Goal: Information Seeking & Learning: Compare options

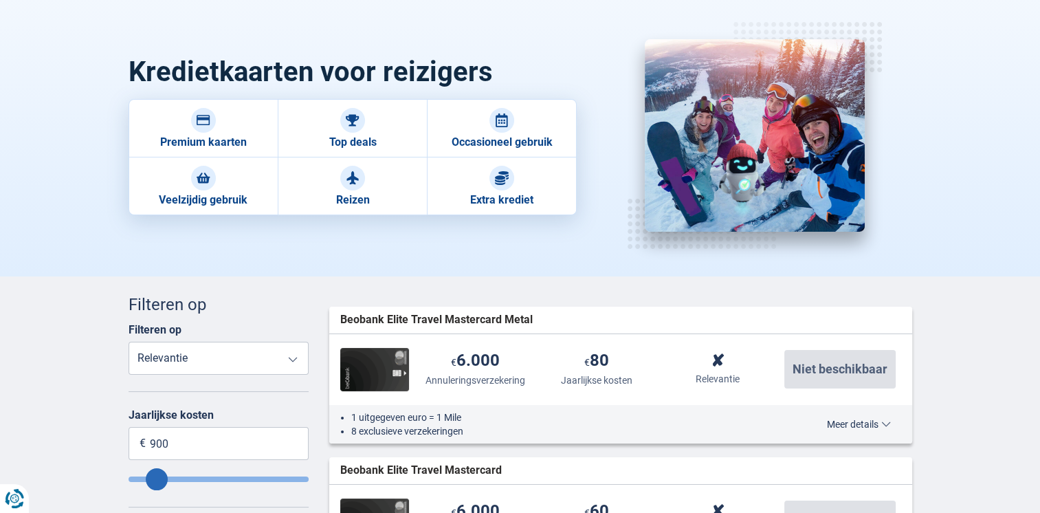
scroll to position [138, 0]
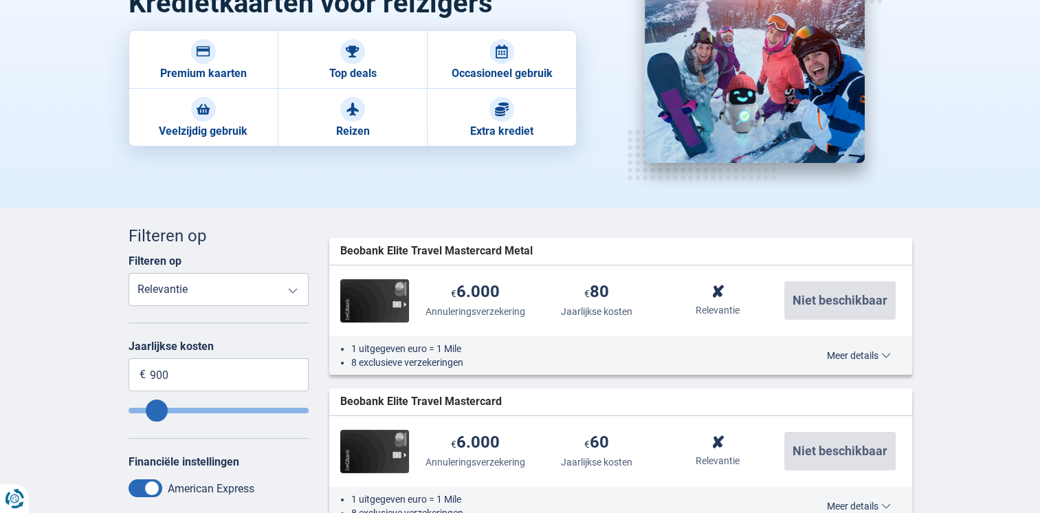
click at [200, 296] on select "Reisongevallenverzekering Annuleringsverzekering Jaarlijkse kosten Relevantie" at bounding box center [219, 289] width 181 height 33
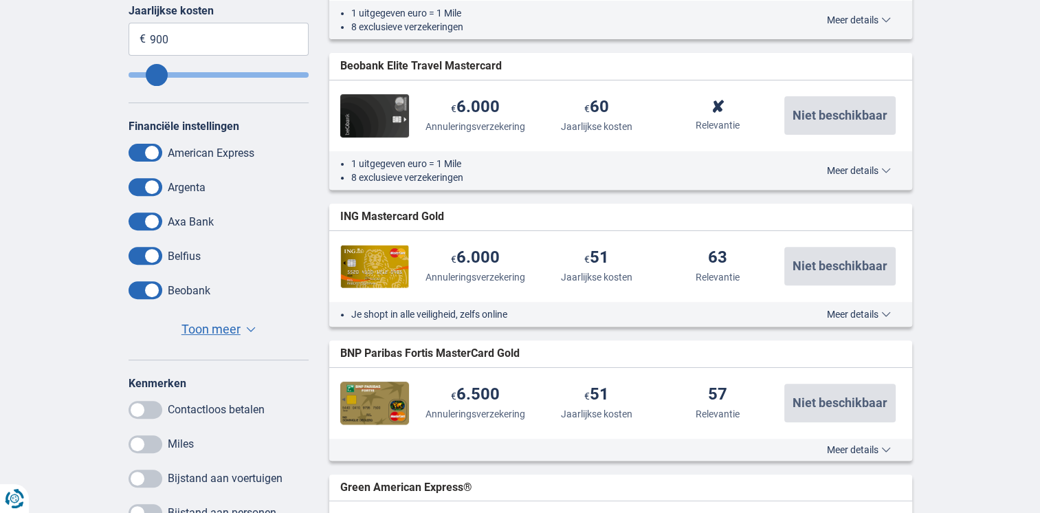
scroll to position [481, 0]
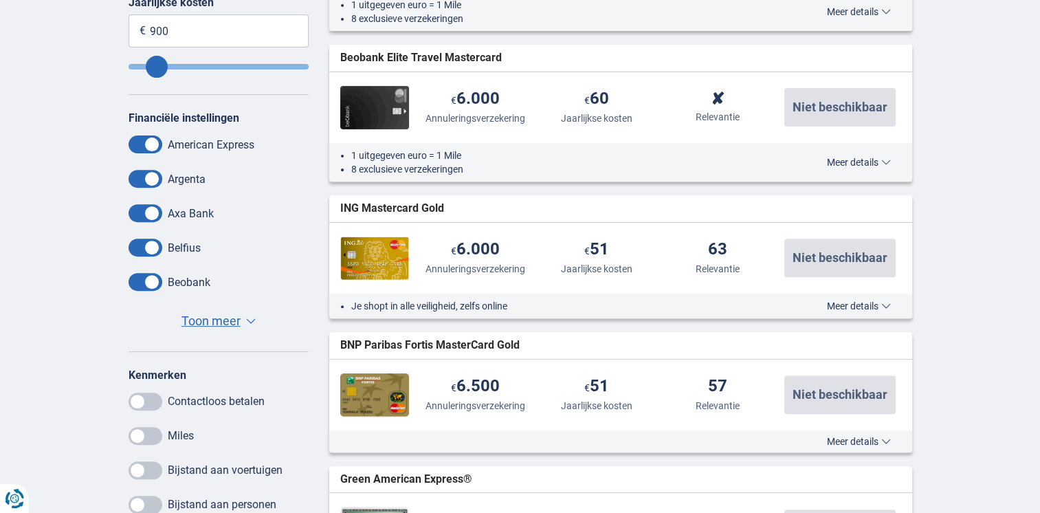
click at [217, 325] on span "Toon meer" at bounding box center [211, 321] width 59 height 18
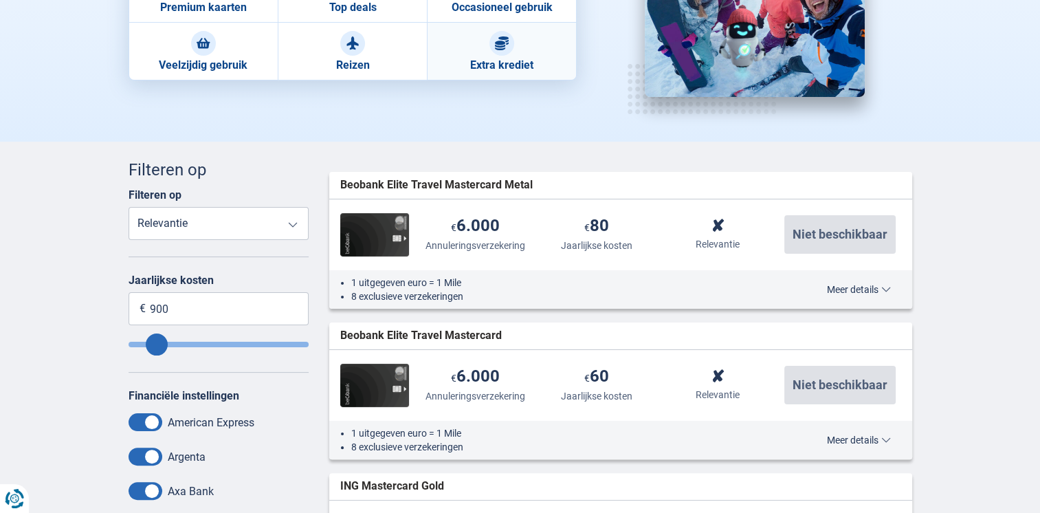
scroll to position [206, 0]
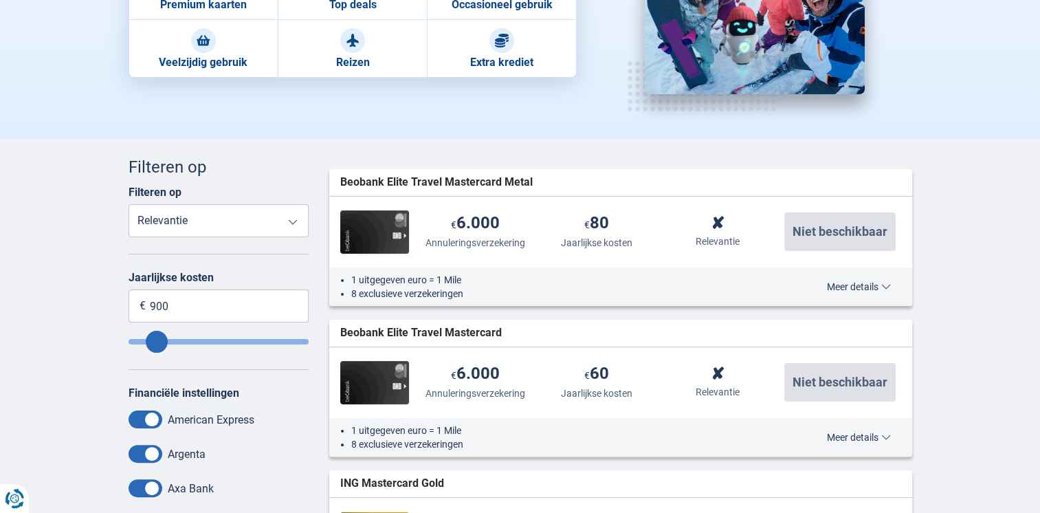
click at [267, 223] on select "Reisongevallenverzekering Annuleringsverzekering Jaarlijkse kosten Relevantie" at bounding box center [219, 220] width 181 height 33
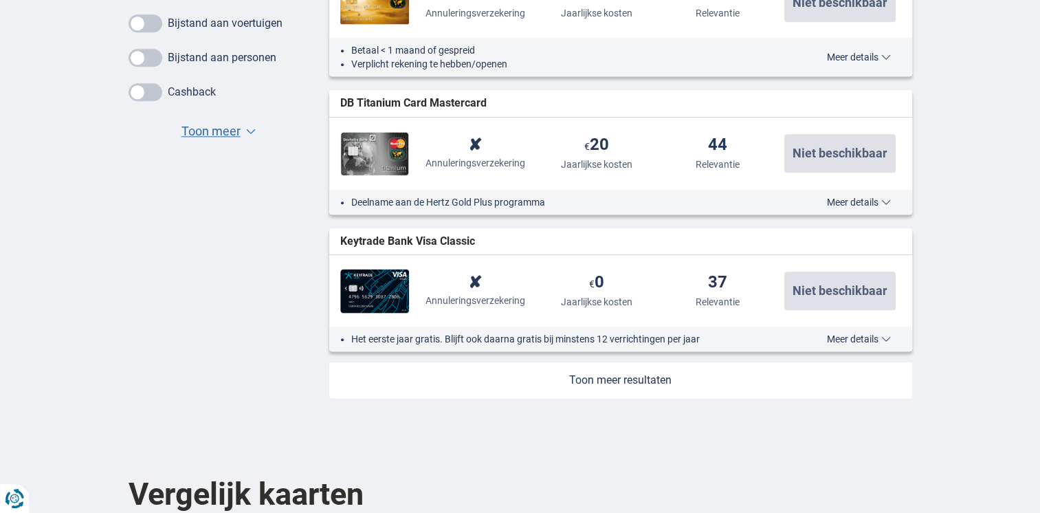
scroll to position [1650, 0]
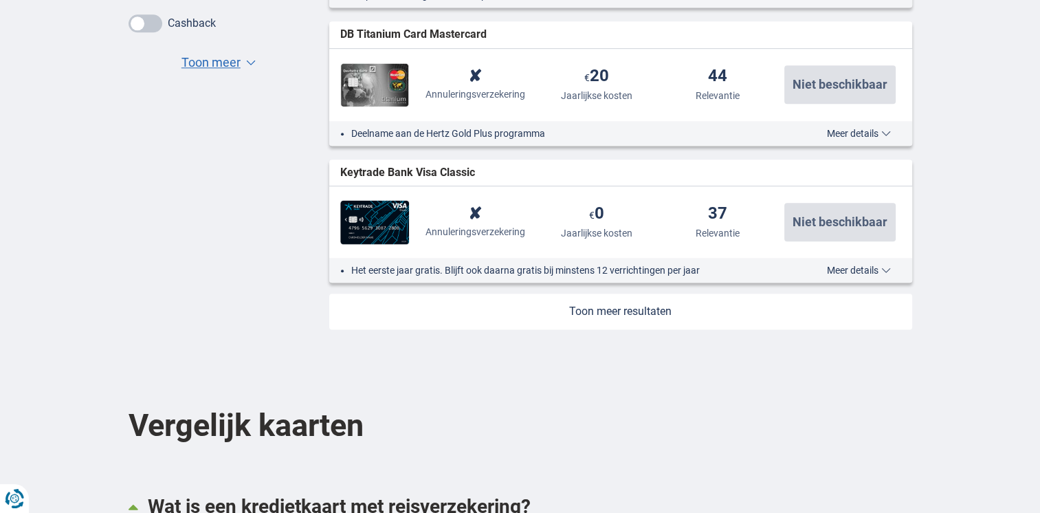
click at [619, 316] on link at bounding box center [620, 312] width 583 height 36
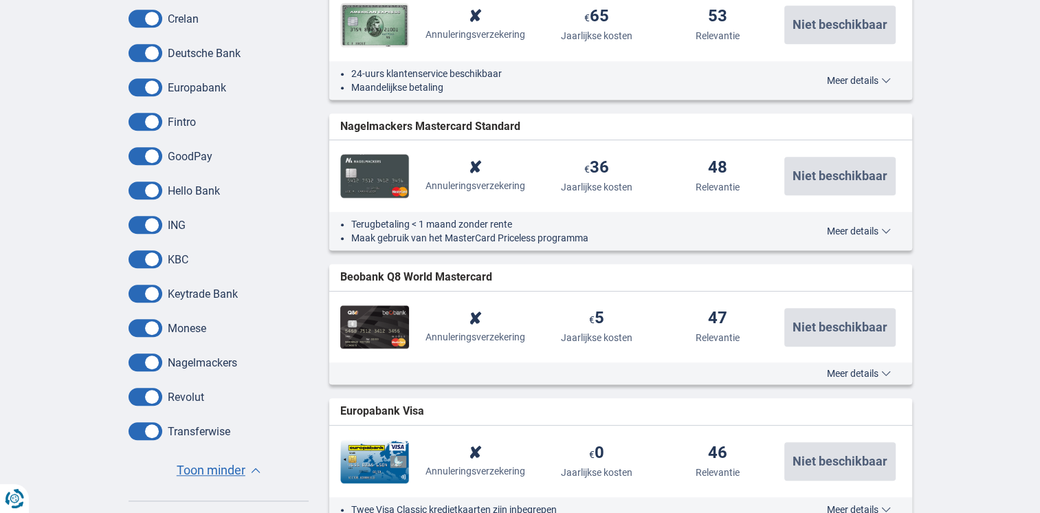
scroll to position [894, 0]
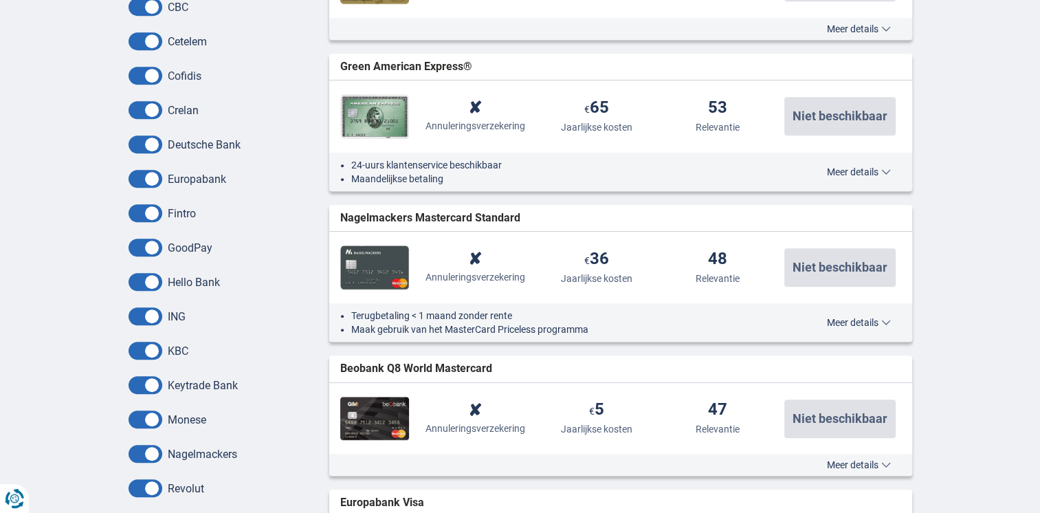
click at [138, 425] on span at bounding box center [146, 420] width 34 height 18
click at [0, 0] on input "checkbox" at bounding box center [0, 0] width 0 height 0
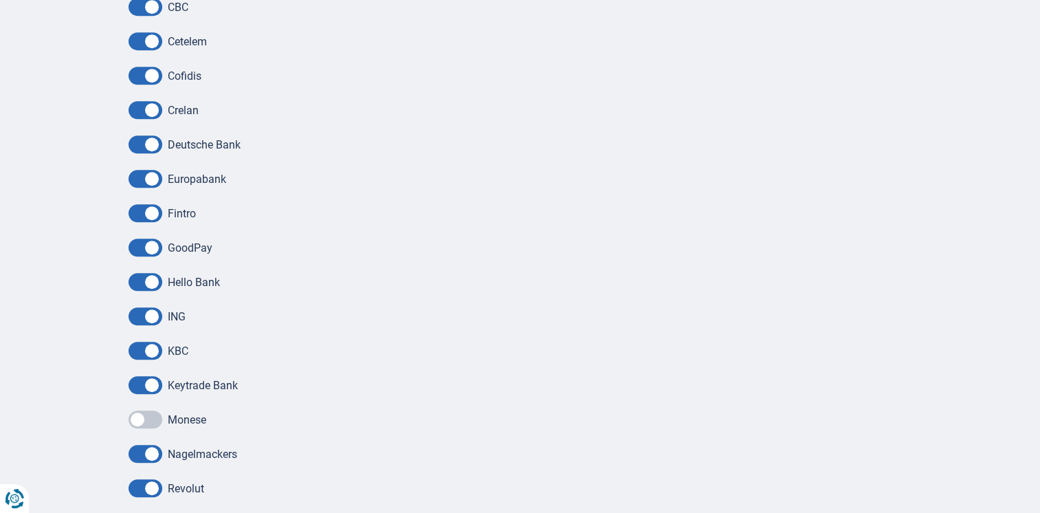
click at [138, 453] on span at bounding box center [146, 454] width 34 height 18
click at [0, 0] on input "checkbox" at bounding box center [0, 0] width 0 height 0
click at [134, 486] on span at bounding box center [146, 488] width 34 height 18
click at [0, 0] on input "checkbox" at bounding box center [0, 0] width 0 height 0
click at [141, 346] on span at bounding box center [146, 351] width 34 height 18
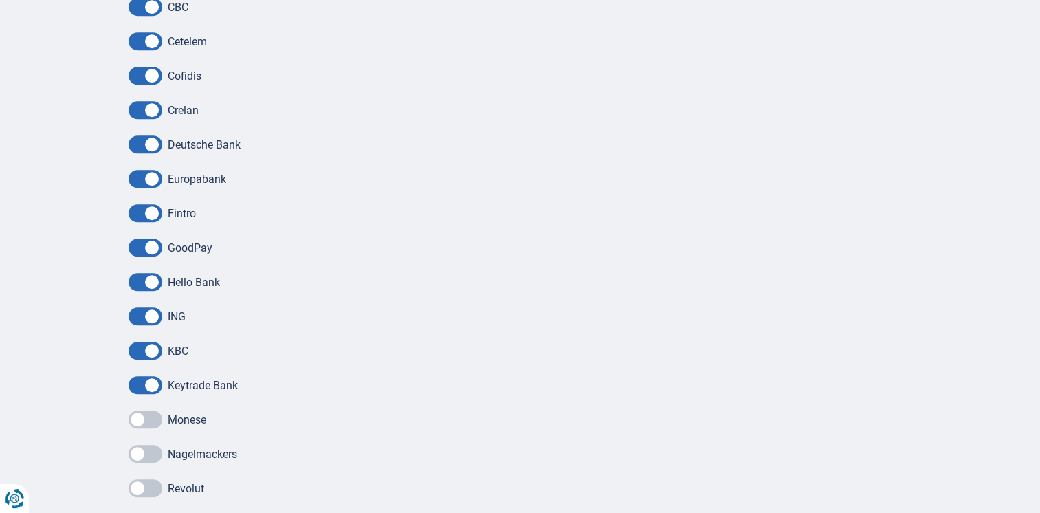
click at [0, 0] on input "checkbox" at bounding box center [0, 0] width 0 height 0
click at [149, 318] on span at bounding box center [146, 316] width 34 height 18
click at [0, 0] on input "checkbox" at bounding box center [0, 0] width 0 height 0
click at [143, 287] on span at bounding box center [146, 282] width 34 height 18
click at [0, 0] on input "checkbox" at bounding box center [0, 0] width 0 height 0
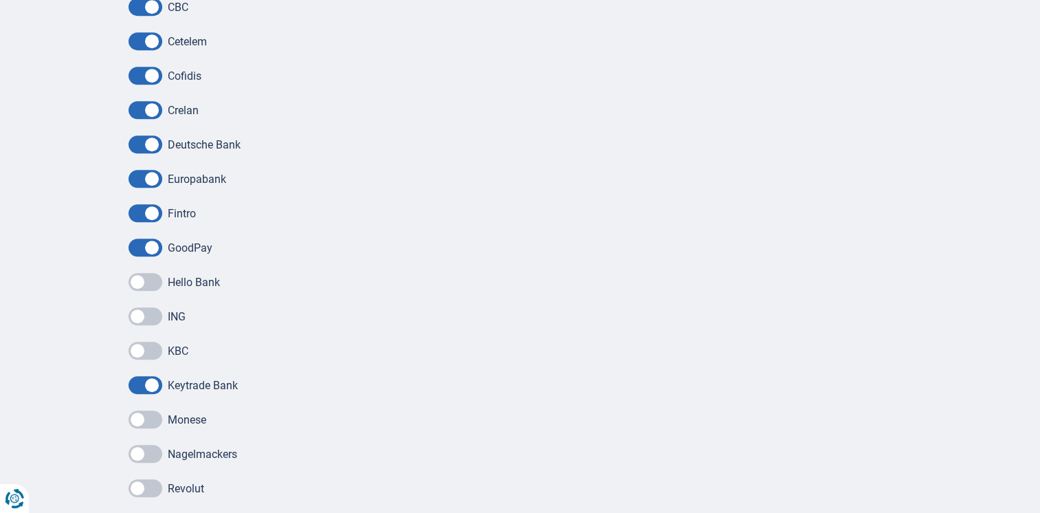
click at [146, 242] on span at bounding box center [146, 248] width 34 height 18
click at [0, 0] on input "checkbox" at bounding box center [0, 0] width 0 height 0
click at [139, 219] on span at bounding box center [146, 213] width 34 height 18
click at [0, 0] on input "checkbox" at bounding box center [0, 0] width 0 height 0
click at [142, 177] on span at bounding box center [146, 179] width 34 height 18
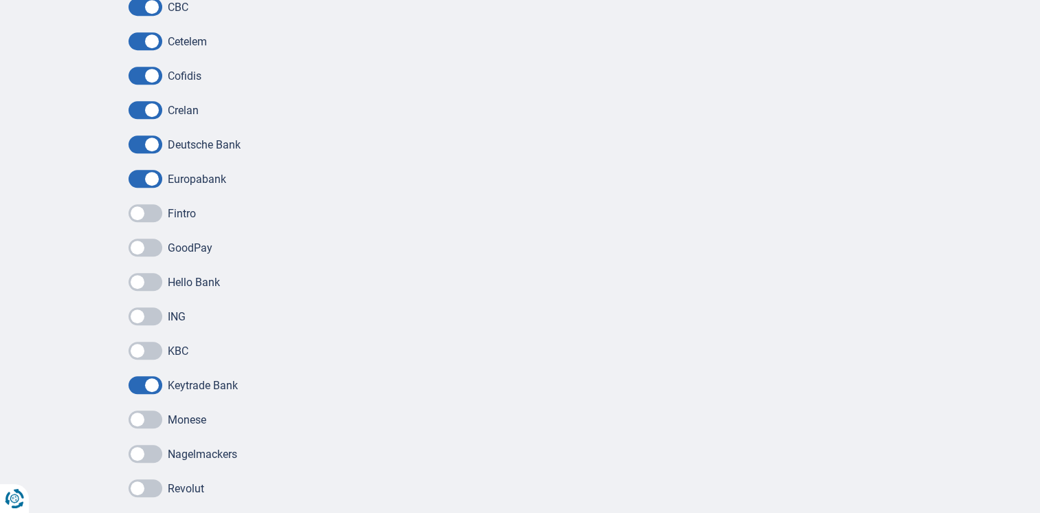
click at [0, 0] on input "checkbox" at bounding box center [0, 0] width 0 height 0
click at [144, 144] on span at bounding box center [146, 144] width 34 height 18
click at [0, 0] on input "checkbox" at bounding box center [0, 0] width 0 height 0
click at [140, 109] on span at bounding box center [146, 110] width 34 height 18
click at [0, 0] on input "checkbox" at bounding box center [0, 0] width 0 height 0
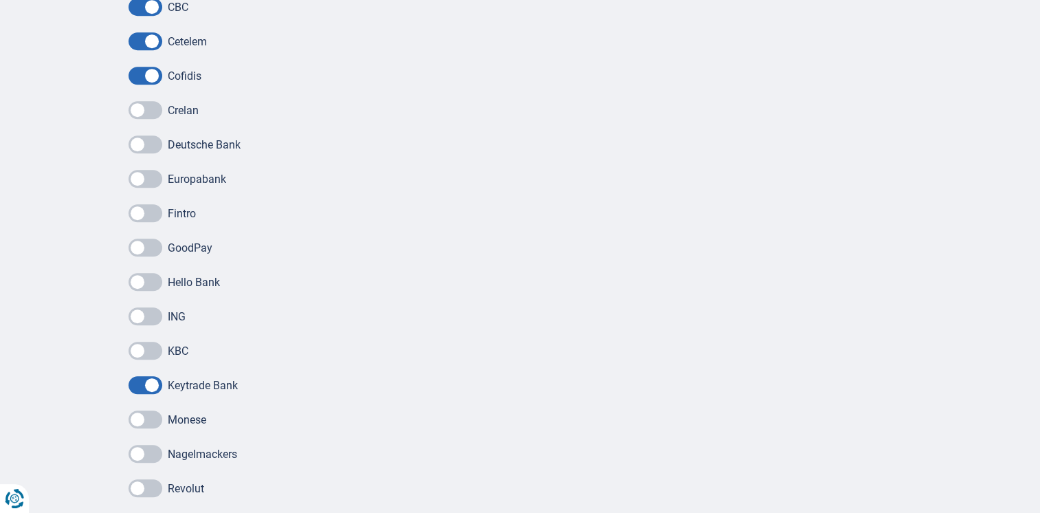
click at [143, 78] on span at bounding box center [146, 76] width 34 height 18
click at [0, 0] on input "checkbox" at bounding box center [0, 0] width 0 height 0
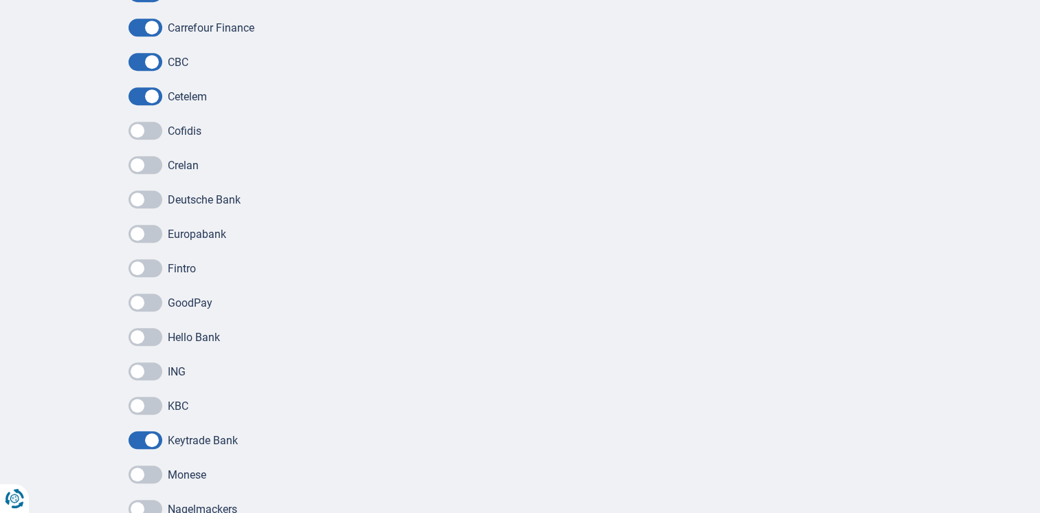
scroll to position [756, 0]
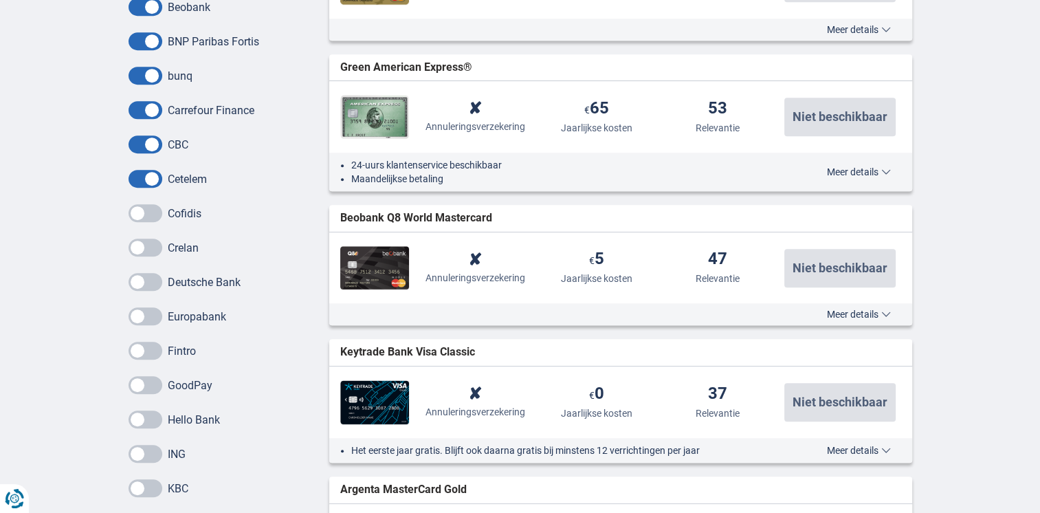
drag, startPoint x: 135, startPoint y: 183, endPoint x: 131, endPoint y: 161, distance: 22.3
click at [134, 183] on span at bounding box center [146, 179] width 34 height 18
click at [0, 0] on input "checkbox" at bounding box center [0, 0] width 0 height 0
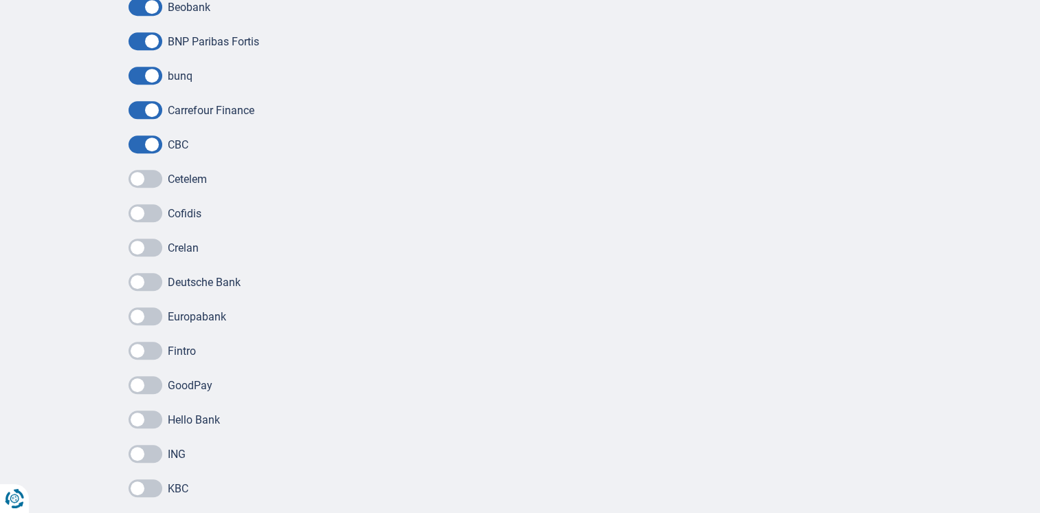
click at [137, 142] on span at bounding box center [146, 144] width 34 height 18
click at [0, 0] on input "checkbox" at bounding box center [0, 0] width 0 height 0
click at [141, 112] on span at bounding box center [146, 110] width 34 height 18
click at [0, 0] on input "checkbox" at bounding box center [0, 0] width 0 height 0
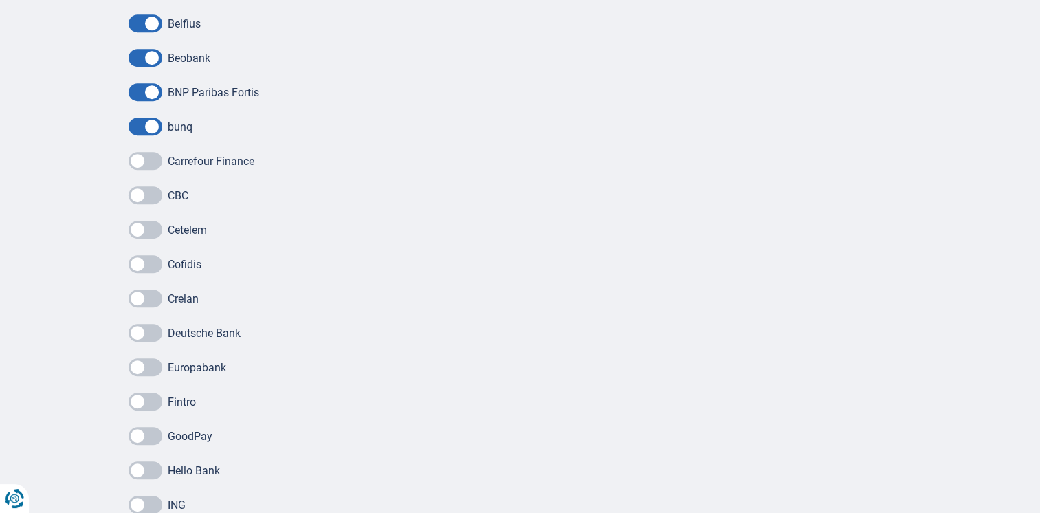
scroll to position [619, 0]
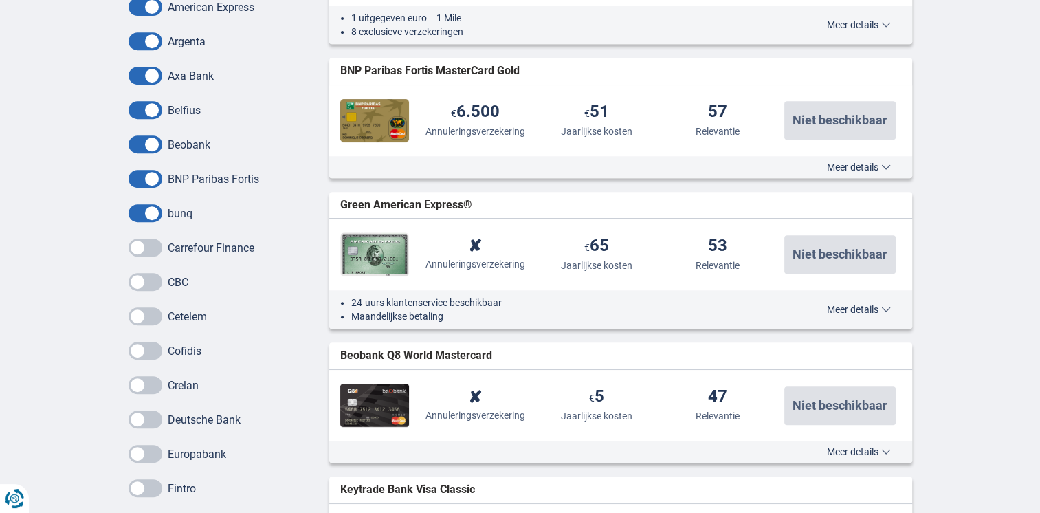
click at [135, 212] on span at bounding box center [146, 213] width 34 height 18
click at [0, 0] on input "checkbox" at bounding box center [0, 0] width 0 height 0
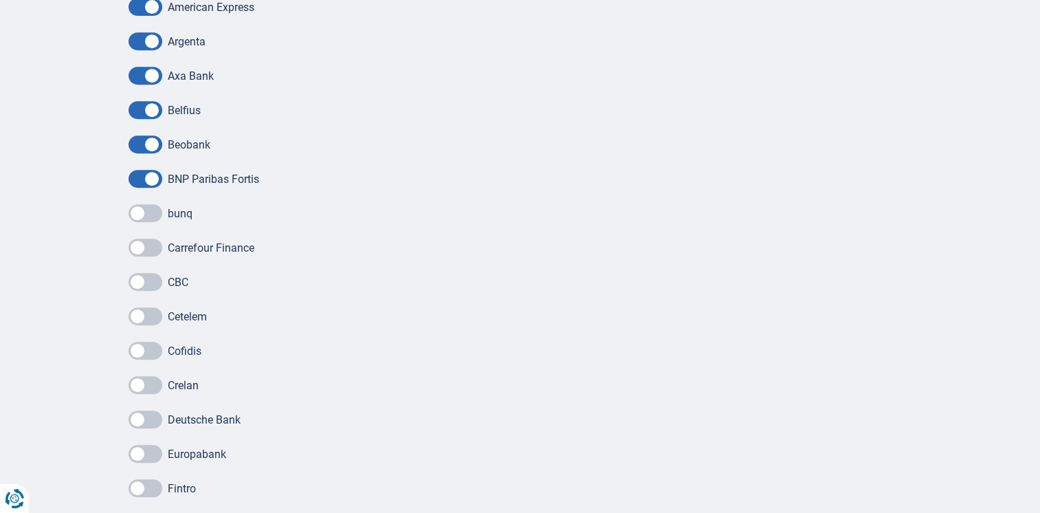
click at [133, 184] on span at bounding box center [146, 179] width 34 height 18
click at [0, 0] on input "checkbox" at bounding box center [0, 0] width 0 height 0
click at [138, 144] on span at bounding box center [146, 144] width 34 height 18
click at [0, 0] on input "checkbox" at bounding box center [0, 0] width 0 height 0
click at [145, 116] on span at bounding box center [146, 110] width 34 height 18
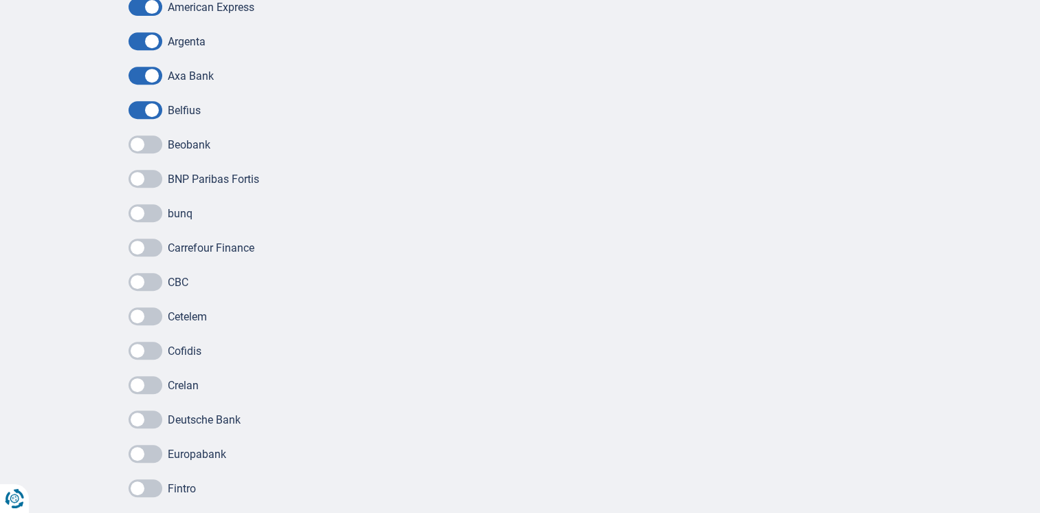
click at [0, 0] on input "checkbox" at bounding box center [0, 0] width 0 height 0
click at [151, 72] on span at bounding box center [146, 76] width 34 height 18
click at [0, 0] on input "checkbox" at bounding box center [0, 0] width 0 height 0
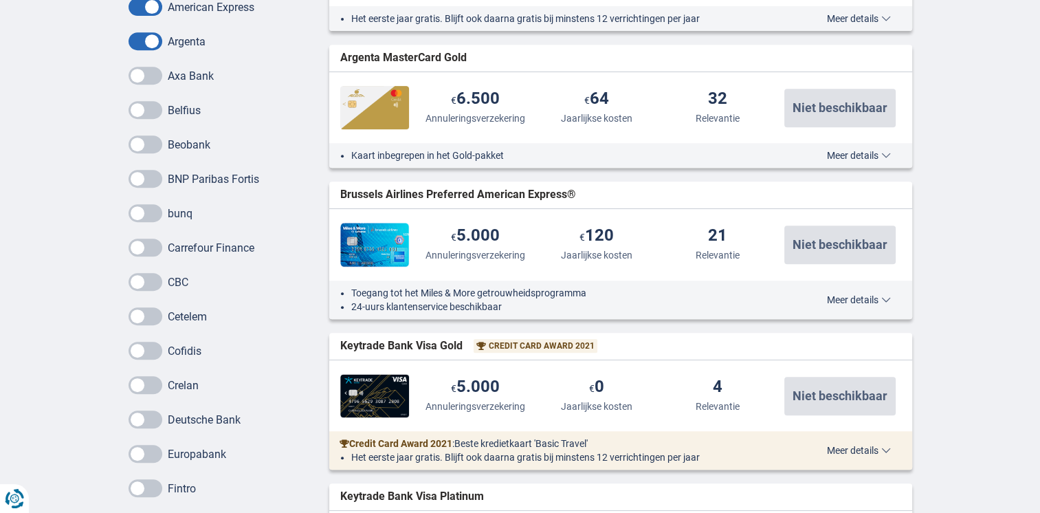
click at [141, 42] on span at bounding box center [146, 41] width 34 height 18
click at [0, 0] on input "checkbox" at bounding box center [0, 0] width 0 height 0
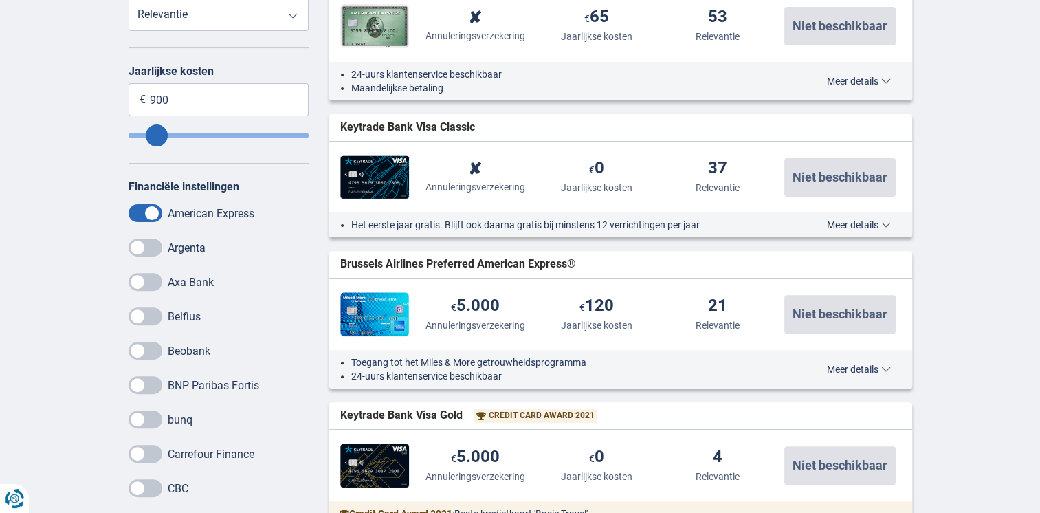
scroll to position [413, 0]
click at [133, 211] on span at bounding box center [146, 213] width 34 height 18
click at [0, 0] on input "checkbox" at bounding box center [0, 0] width 0 height 0
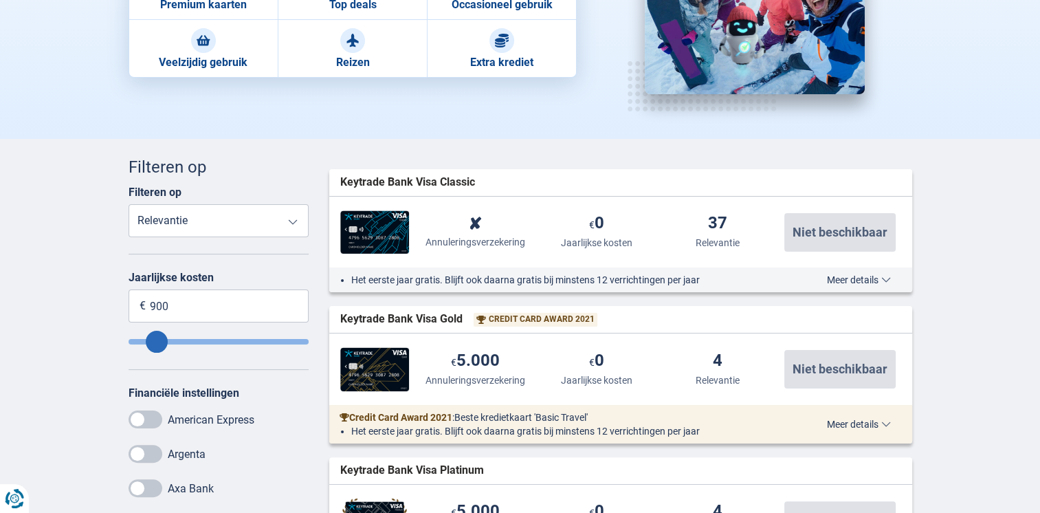
scroll to position [344, 0]
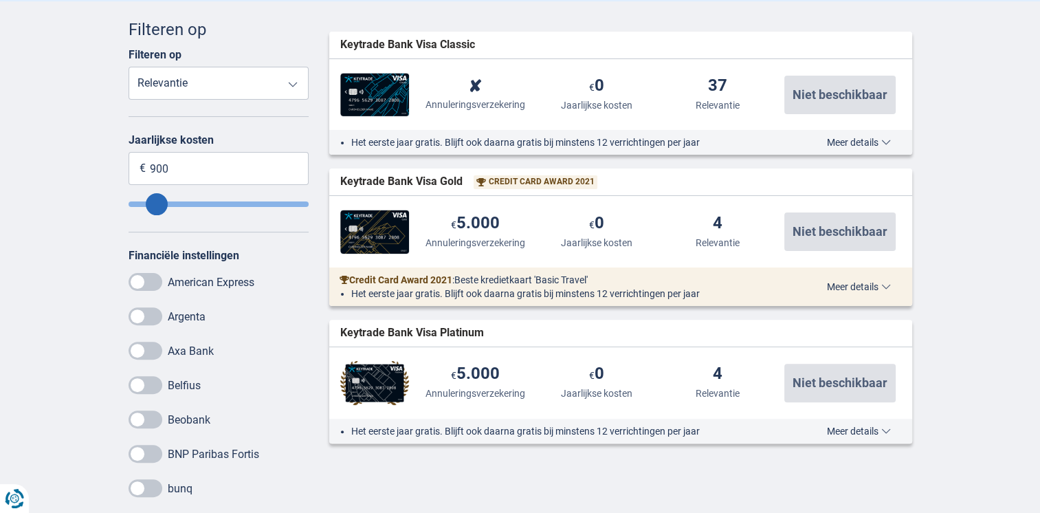
click at [148, 276] on span at bounding box center [146, 282] width 34 height 18
click at [0, 0] on input "checkbox" at bounding box center [0, 0] width 0 height 0
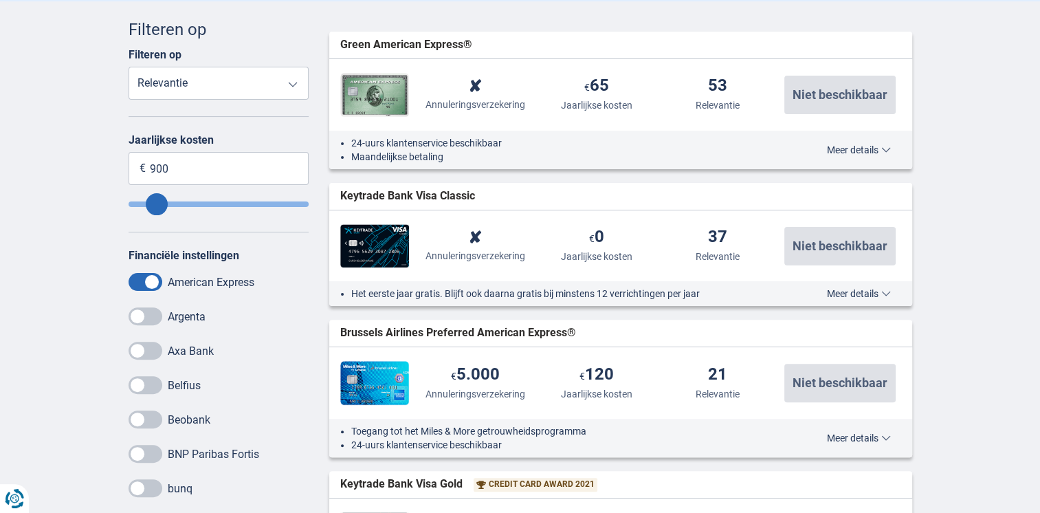
click at [154, 309] on span at bounding box center [146, 316] width 34 height 18
click at [0, 0] on input "checkbox" at bounding box center [0, 0] width 0 height 0
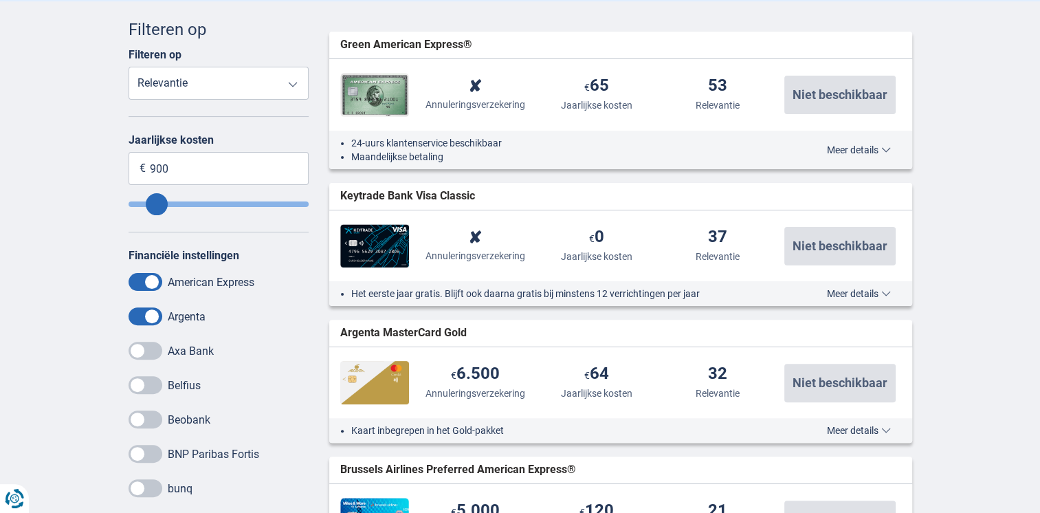
click at [154, 353] on span at bounding box center [146, 351] width 34 height 18
click at [0, 0] on input "checkbox" at bounding box center [0, 0] width 0 height 0
click at [153, 384] on span at bounding box center [146, 385] width 34 height 18
click at [0, 0] on input "checkbox" at bounding box center [0, 0] width 0 height 0
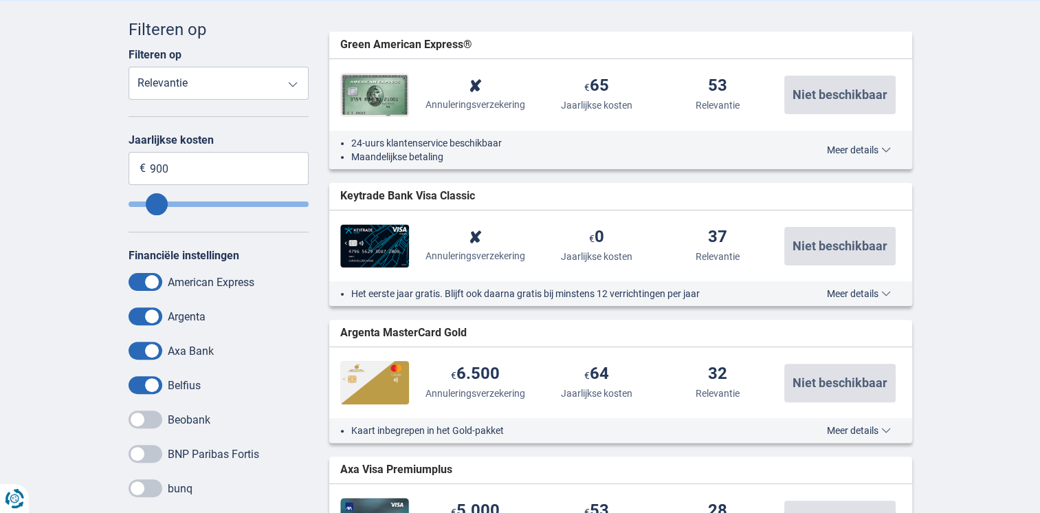
drag, startPoint x: 155, startPoint y: 418, endPoint x: 155, endPoint y: 431, distance: 13.1
click at [155, 419] on span at bounding box center [146, 420] width 34 height 18
click at [0, 0] on input "checkbox" at bounding box center [0, 0] width 0 height 0
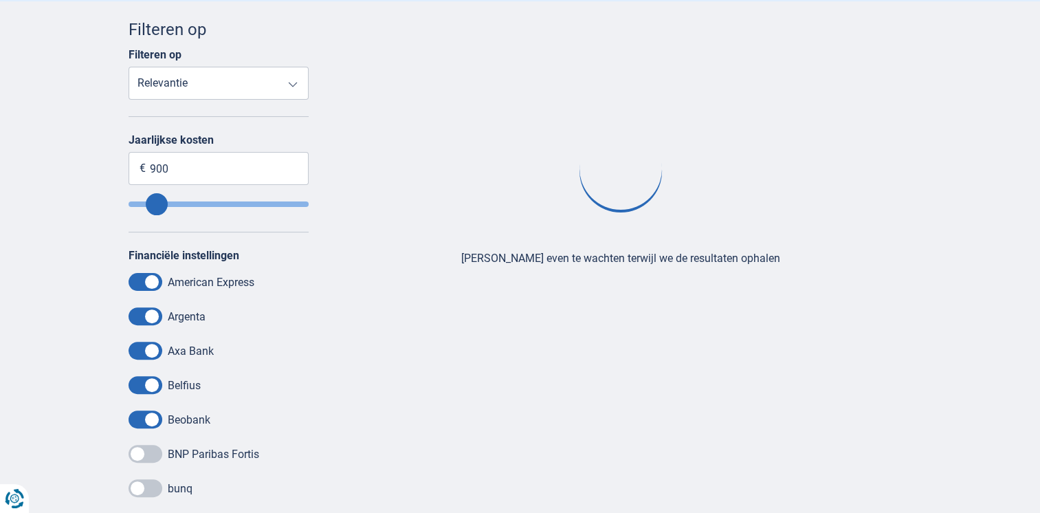
click at [155, 460] on span at bounding box center [146, 454] width 34 height 18
click at [0, 0] on input "checkbox" at bounding box center [0, 0] width 0 height 0
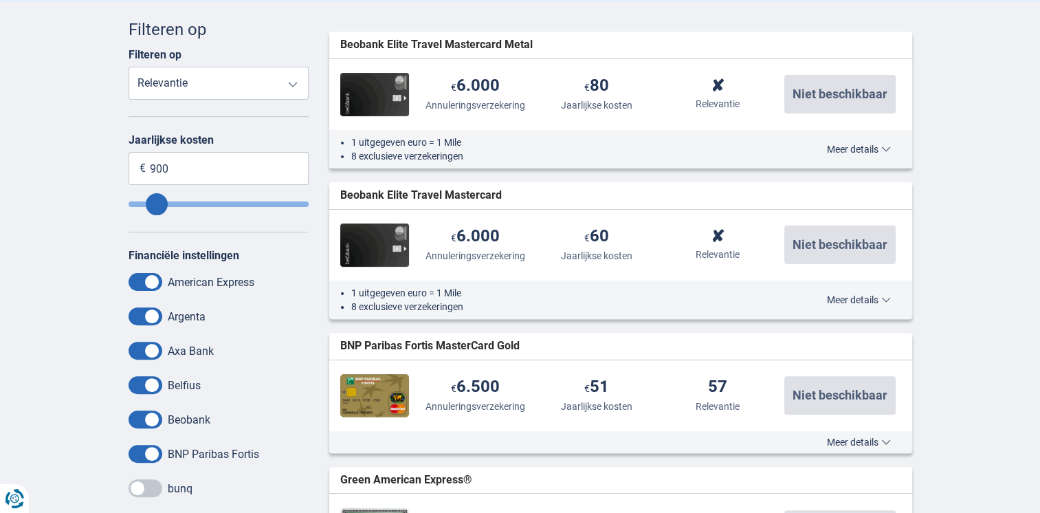
scroll to position [481, 0]
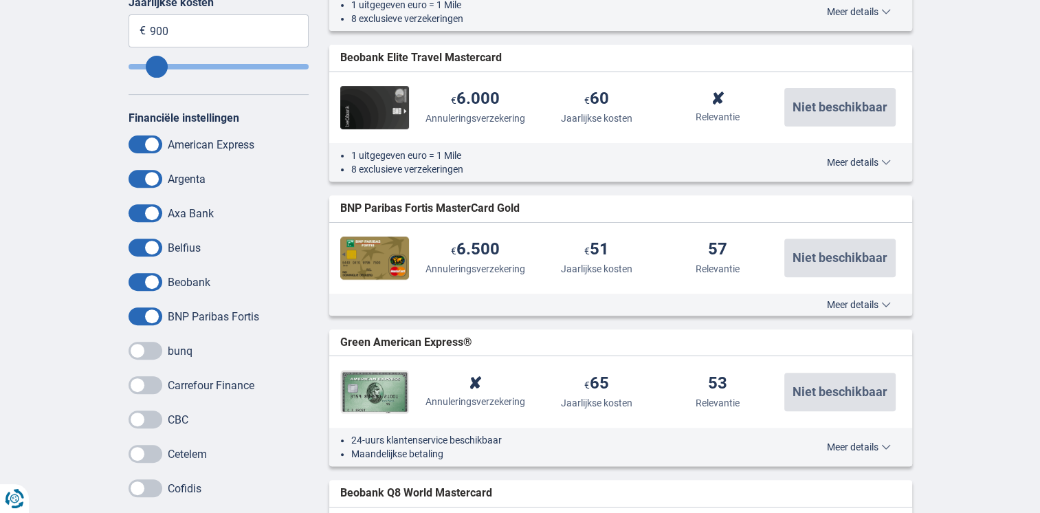
click at [151, 356] on span at bounding box center [146, 351] width 34 height 18
click at [0, 0] on input "checkbox" at bounding box center [0, 0] width 0 height 0
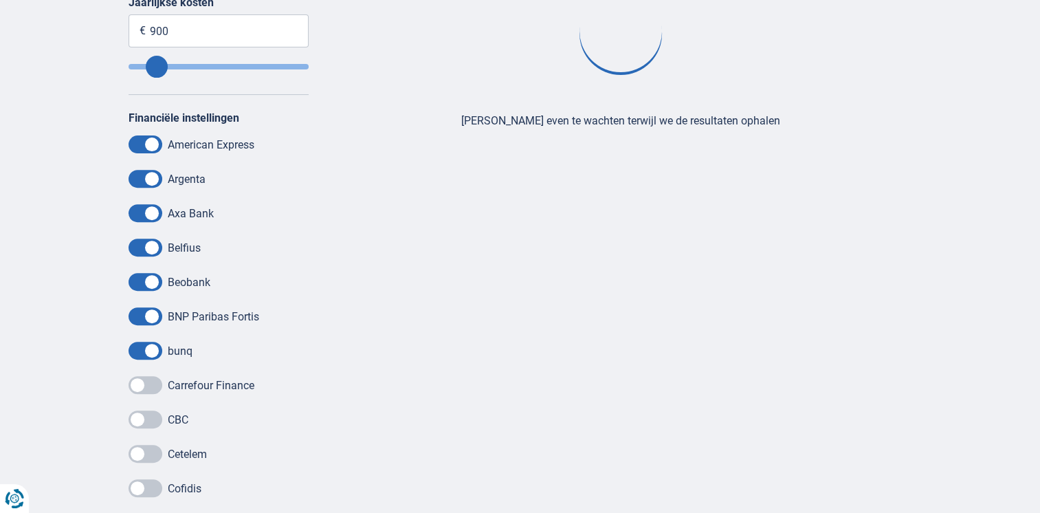
click at [154, 380] on span at bounding box center [146, 385] width 34 height 18
click at [0, 0] on input "checkbox" at bounding box center [0, 0] width 0 height 0
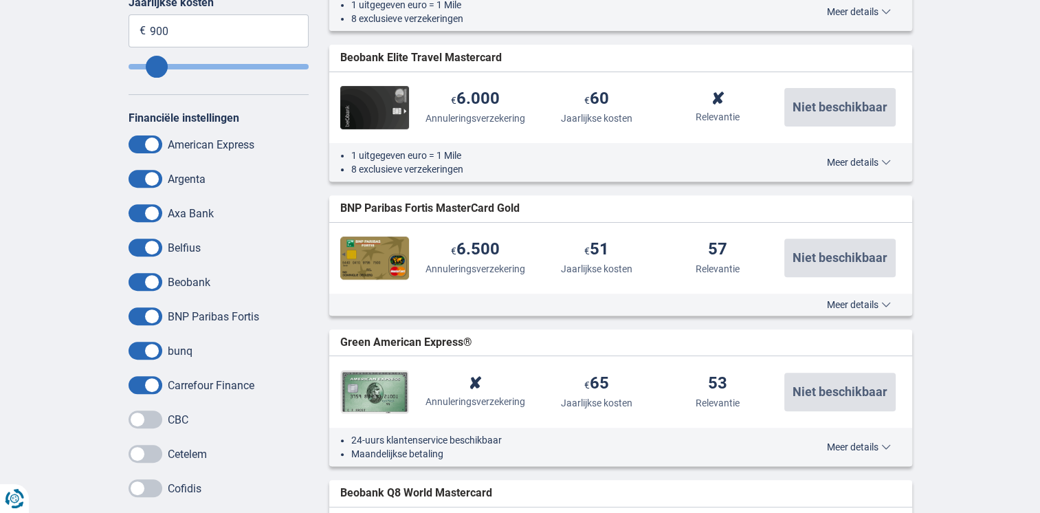
click at [151, 418] on span at bounding box center [146, 420] width 34 height 18
click at [0, 0] on input "checkbox" at bounding box center [0, 0] width 0 height 0
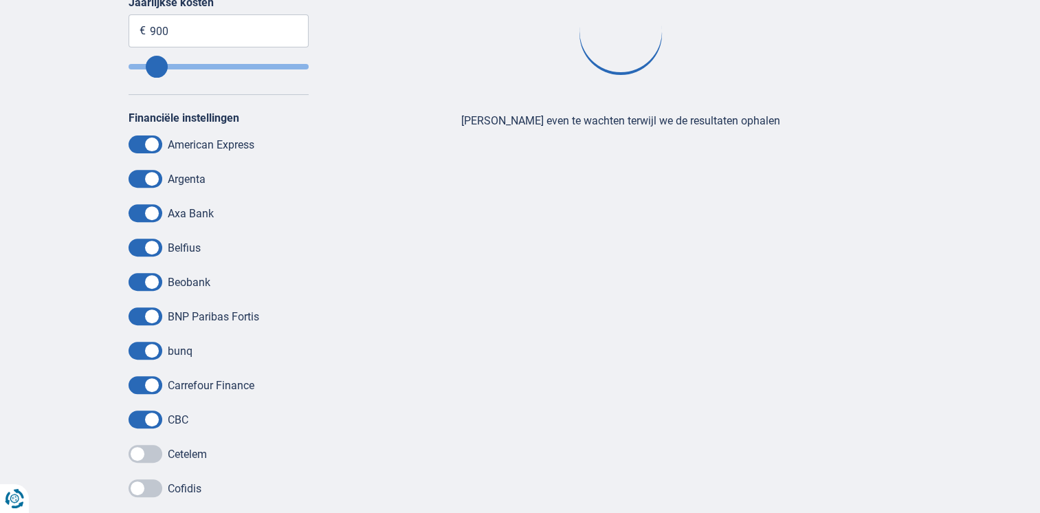
click at [151, 453] on span at bounding box center [146, 454] width 34 height 18
click at [0, 0] on input "checkbox" at bounding box center [0, 0] width 0 height 0
click at [151, 486] on span at bounding box center [146, 488] width 34 height 18
click at [0, 0] on input "checkbox" at bounding box center [0, 0] width 0 height 0
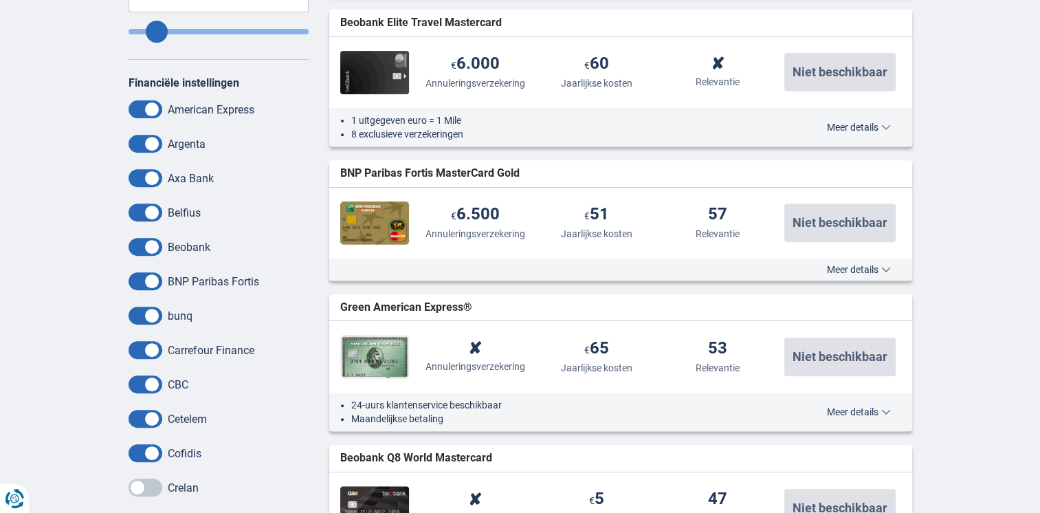
scroll to position [550, 0]
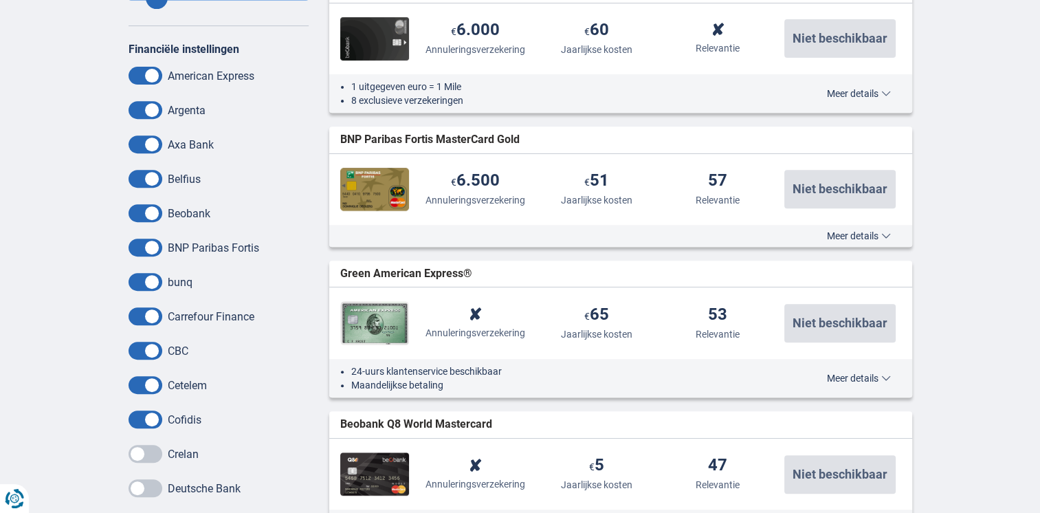
click at [144, 69] on span at bounding box center [146, 76] width 34 height 18
click at [0, 0] on input "checkbox" at bounding box center [0, 0] width 0 height 0
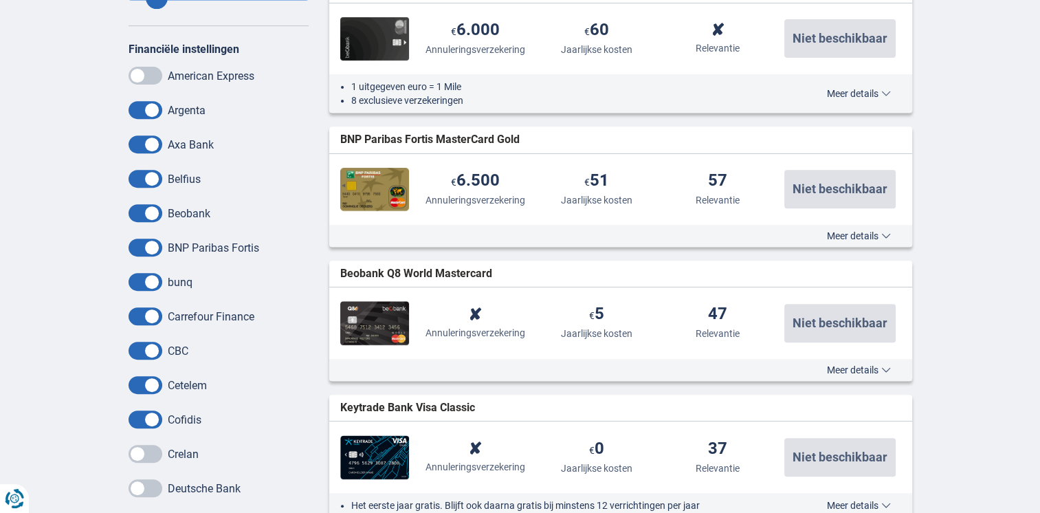
scroll to position [756, 0]
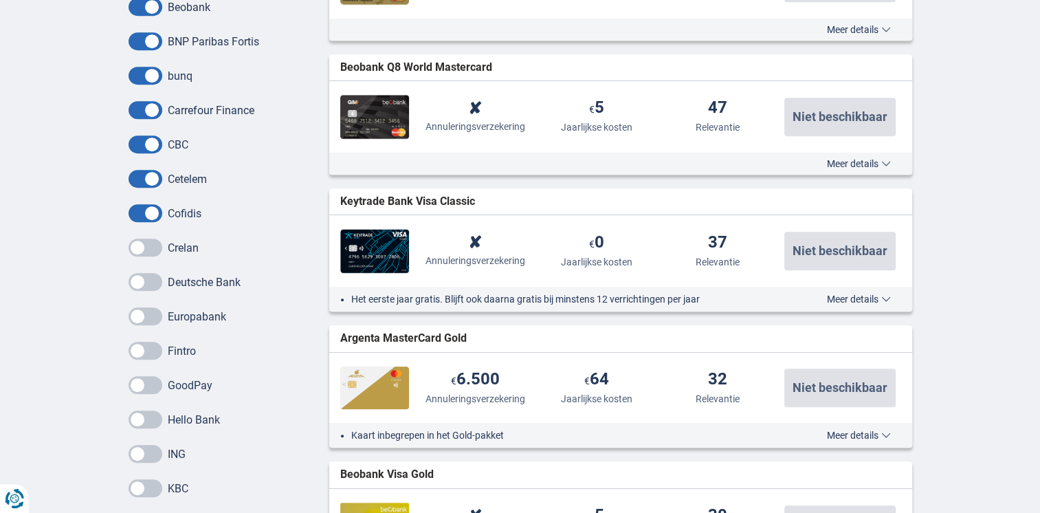
click at [150, 246] on span at bounding box center [146, 248] width 34 height 18
click at [0, 0] on input "checkbox" at bounding box center [0, 0] width 0 height 0
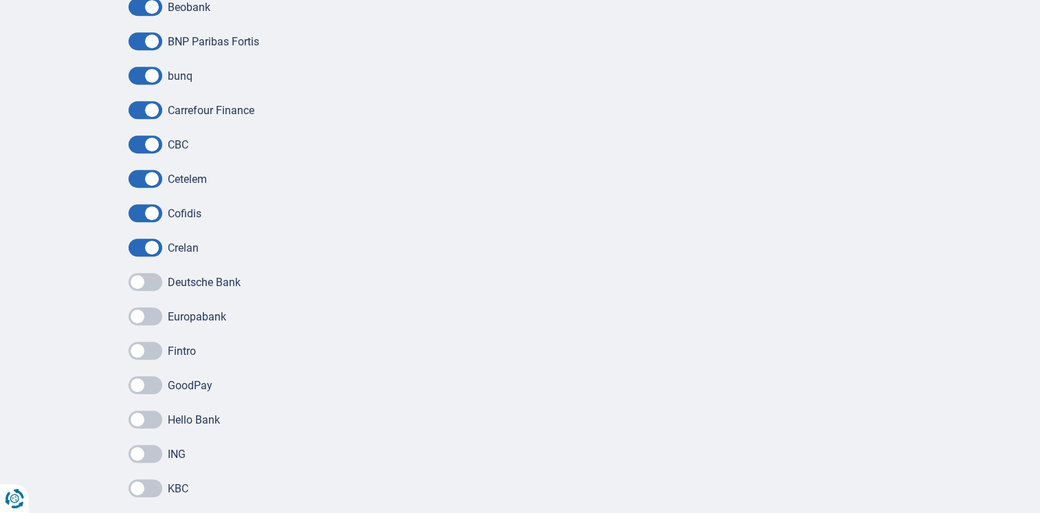
click at [153, 281] on span at bounding box center [146, 282] width 34 height 18
click at [0, 0] on input "checkbox" at bounding box center [0, 0] width 0 height 0
click at [148, 323] on span at bounding box center [146, 316] width 34 height 18
click at [0, 0] on input "checkbox" at bounding box center [0, 0] width 0 height 0
click at [150, 358] on span at bounding box center [146, 351] width 34 height 18
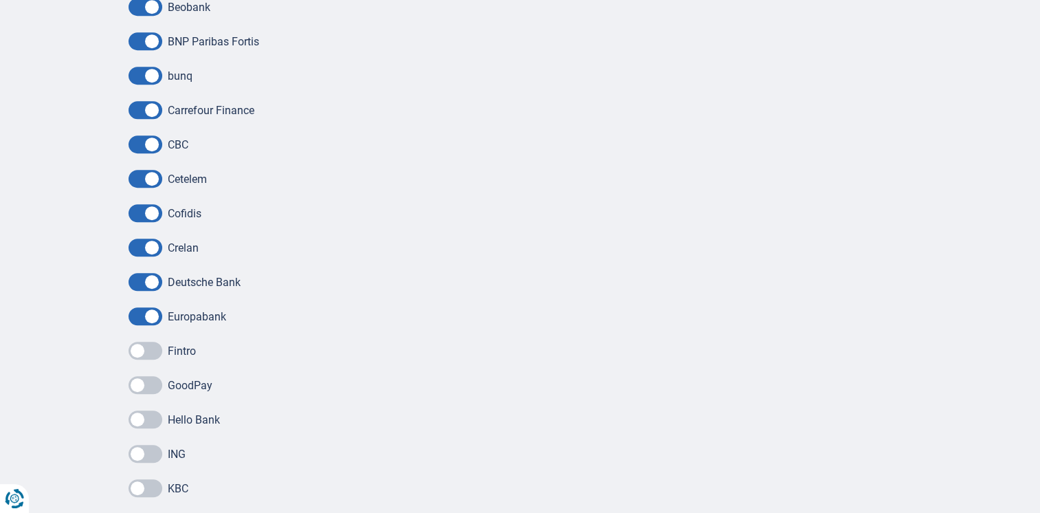
click at [0, 0] on input "checkbox" at bounding box center [0, 0] width 0 height 0
click at [148, 385] on span at bounding box center [146, 385] width 34 height 18
click at [0, 0] on input "checkbox" at bounding box center [0, 0] width 0 height 0
click at [153, 416] on span at bounding box center [146, 420] width 34 height 18
click at [0, 0] on input "checkbox" at bounding box center [0, 0] width 0 height 0
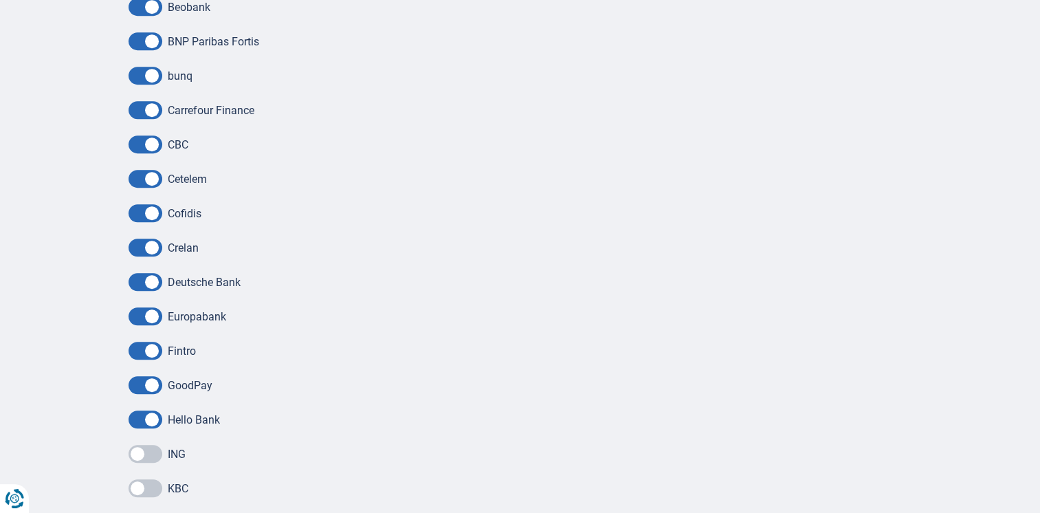
click at [151, 450] on span at bounding box center [146, 454] width 34 height 18
click at [0, 0] on input "checkbox" at bounding box center [0, 0] width 0 height 0
drag, startPoint x: 149, startPoint y: 483, endPoint x: 153, endPoint y: 468, distance: 15.7
click at [151, 483] on span at bounding box center [146, 488] width 34 height 18
click at [0, 0] on input "checkbox" at bounding box center [0, 0] width 0 height 0
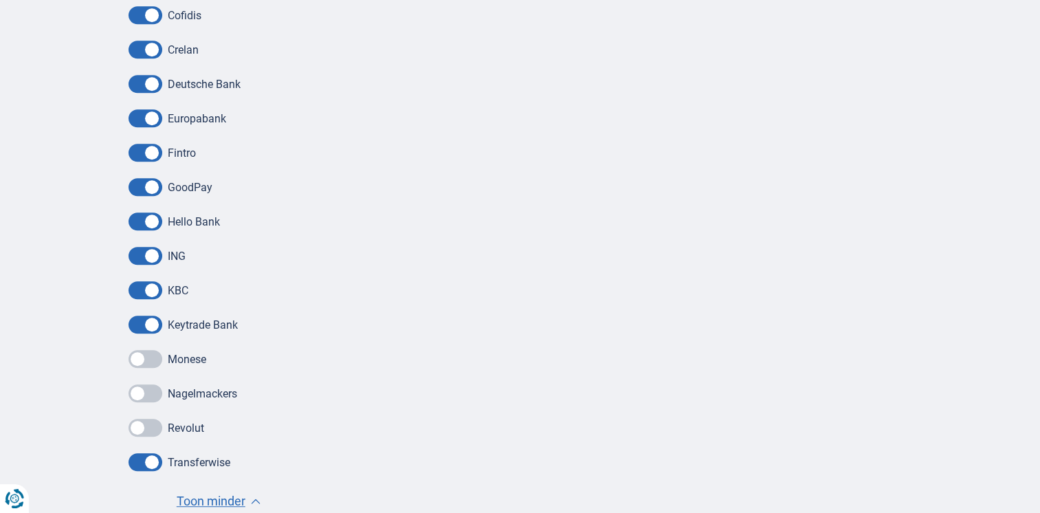
scroll to position [963, 0]
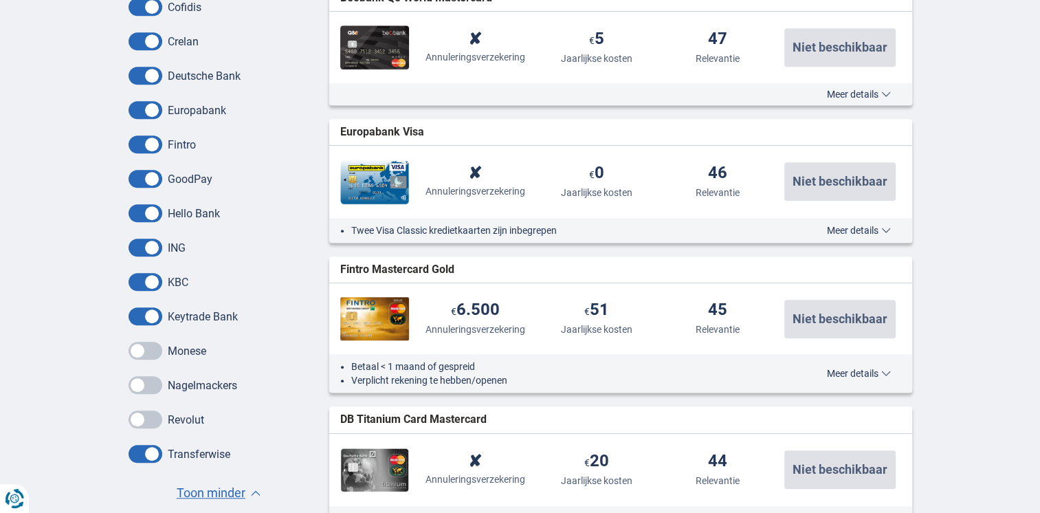
click at [157, 351] on span at bounding box center [146, 351] width 34 height 18
click at [0, 0] on input "checkbox" at bounding box center [0, 0] width 0 height 0
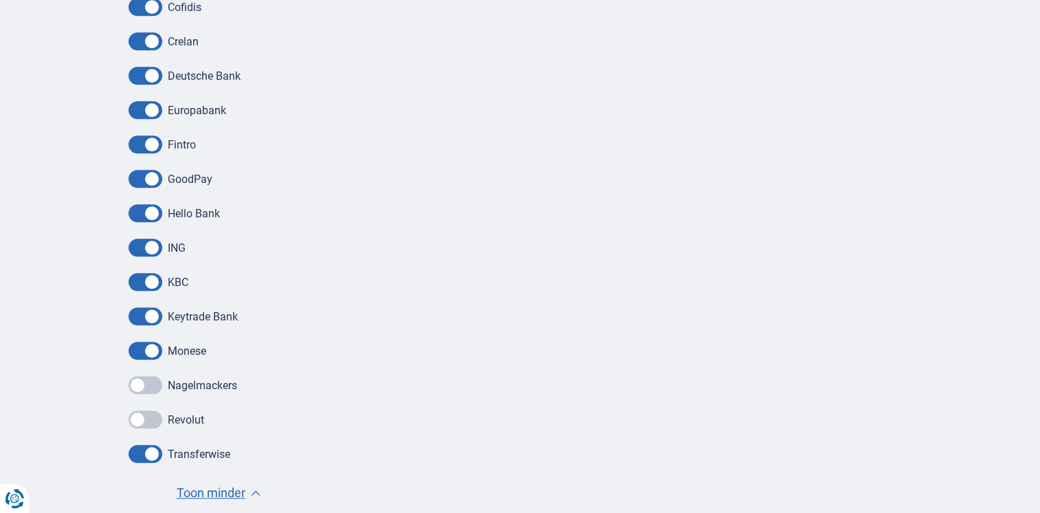
click at [154, 382] on span at bounding box center [146, 385] width 34 height 18
click at [0, 0] on input "checkbox" at bounding box center [0, 0] width 0 height 0
click at [155, 415] on span at bounding box center [146, 420] width 34 height 18
click at [0, 0] on input "checkbox" at bounding box center [0, 0] width 0 height 0
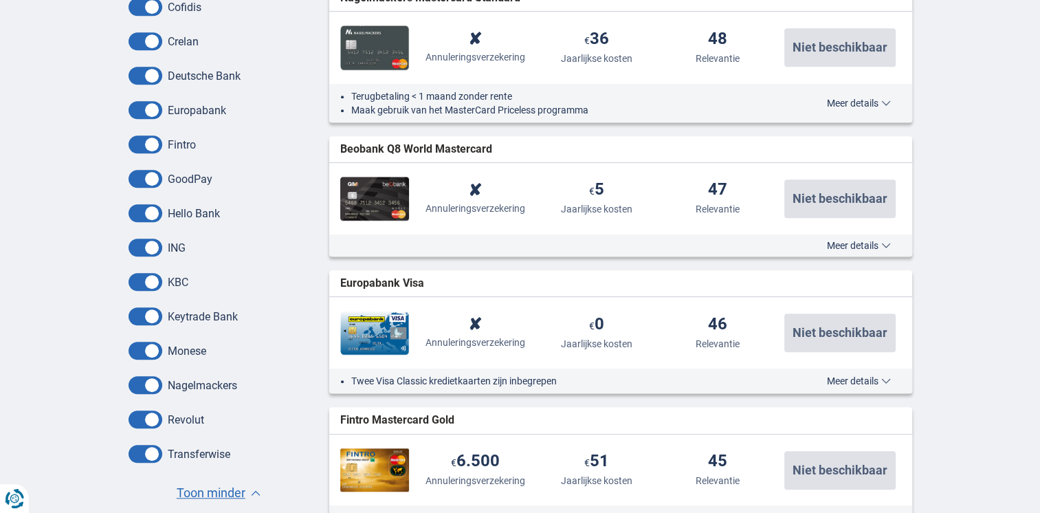
click at [146, 454] on span at bounding box center [146, 454] width 34 height 18
click at [0, 0] on input "checkbox" at bounding box center [0, 0] width 0 height 0
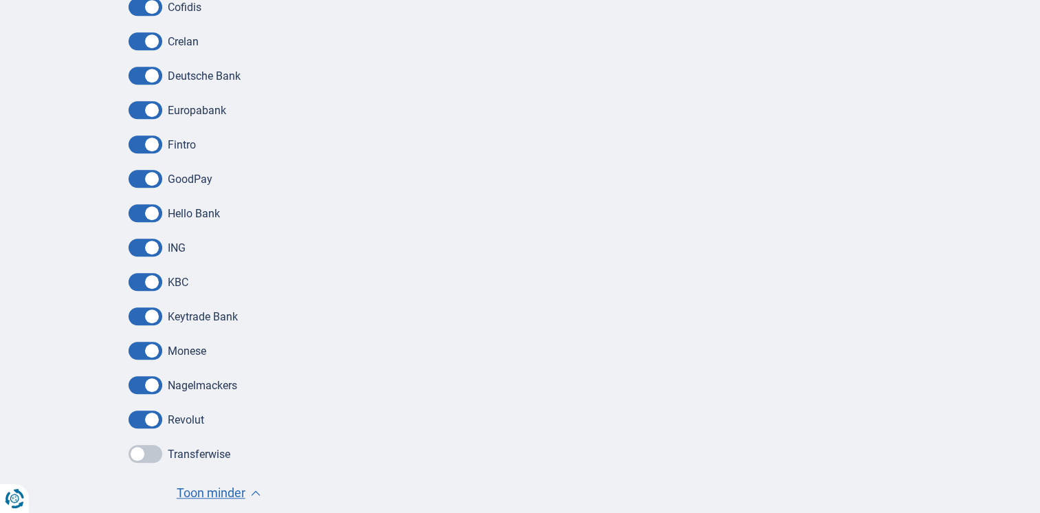
click at [142, 384] on span at bounding box center [146, 385] width 34 height 18
click at [0, 0] on input "checkbox" at bounding box center [0, 0] width 0 height 0
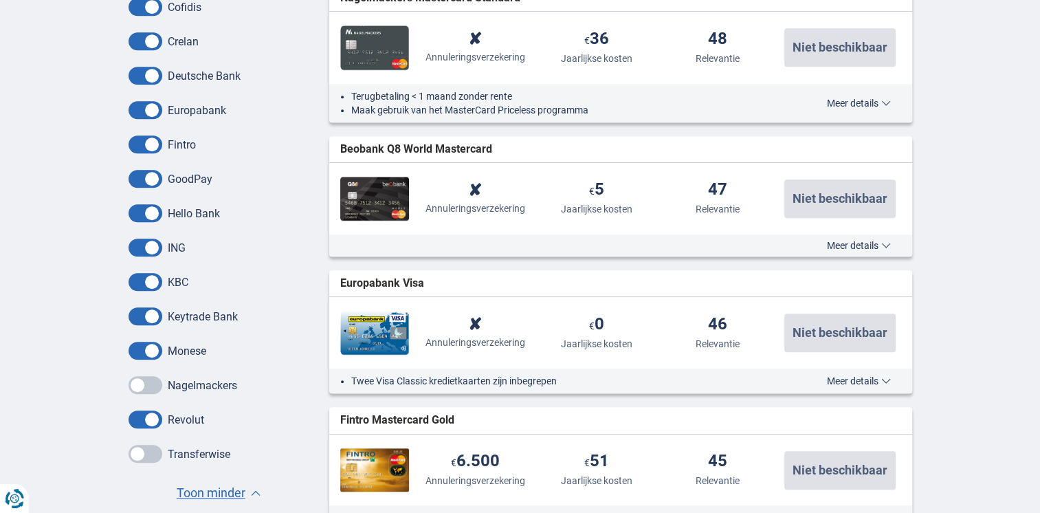
click at [142, 352] on span at bounding box center [146, 351] width 34 height 18
click at [0, 0] on input "checkbox" at bounding box center [0, 0] width 0 height 0
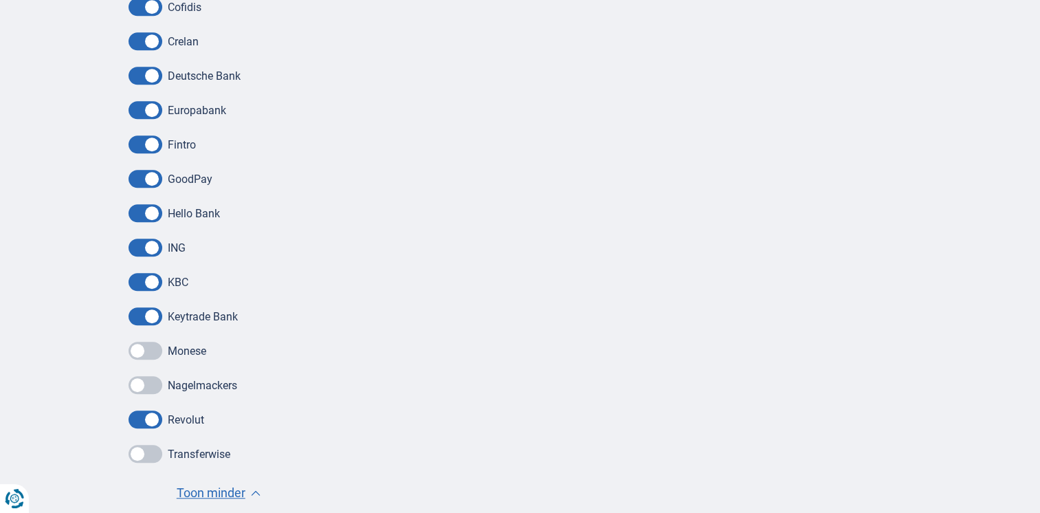
click at [140, 325] on div "BNP Paribas Fortis bunq Carrefour Finance CBC Cetelem Cofidis Crelan Deutsche B…" at bounding box center [219, 144] width 181 height 637
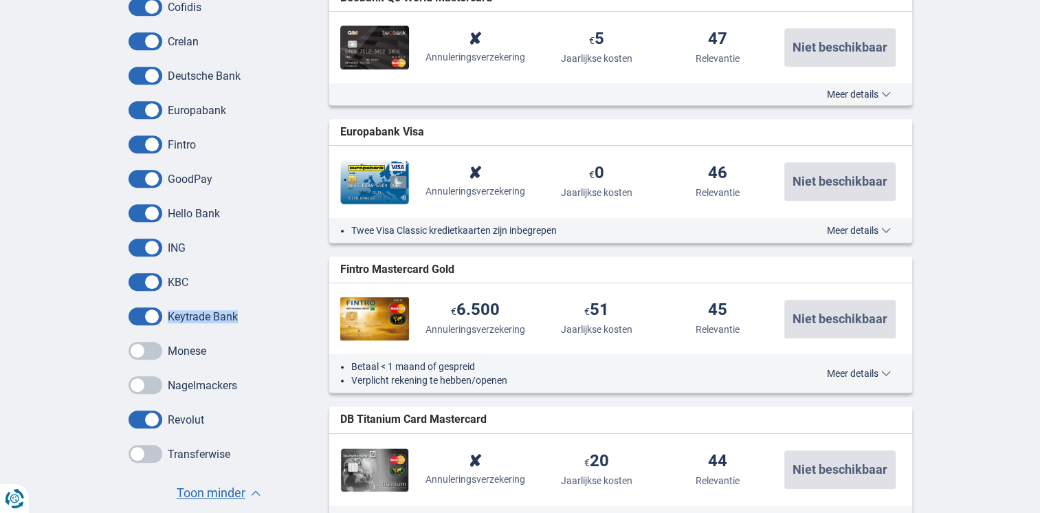
click at [140, 319] on span at bounding box center [146, 316] width 34 height 18
click at [0, 0] on input "checkbox" at bounding box center [0, 0] width 0 height 0
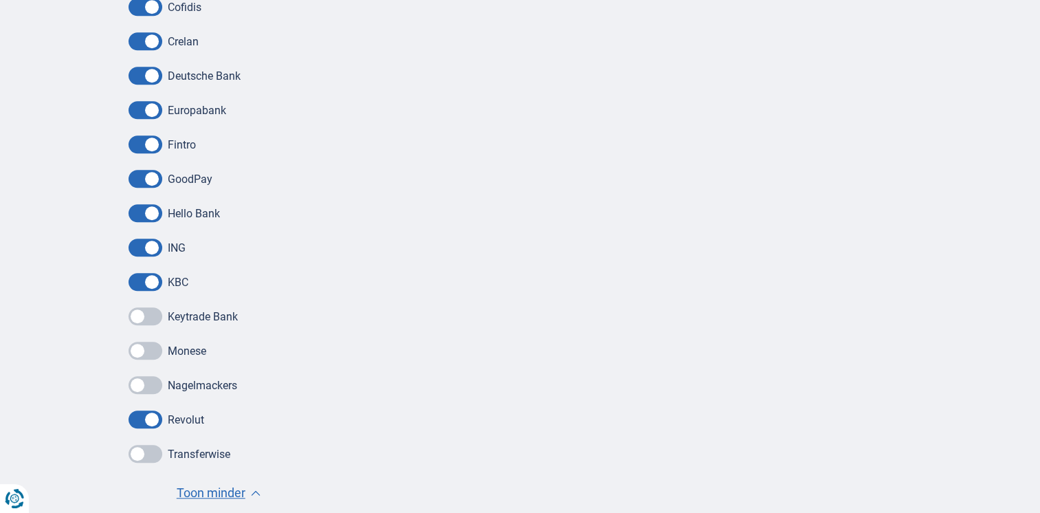
click at [138, 287] on span at bounding box center [146, 282] width 34 height 18
click at [0, 0] on input "checkbox" at bounding box center [0, 0] width 0 height 0
click at [140, 253] on span at bounding box center [146, 248] width 34 height 18
click at [0, 0] on input "checkbox" at bounding box center [0, 0] width 0 height 0
click at [143, 216] on span at bounding box center [146, 213] width 34 height 18
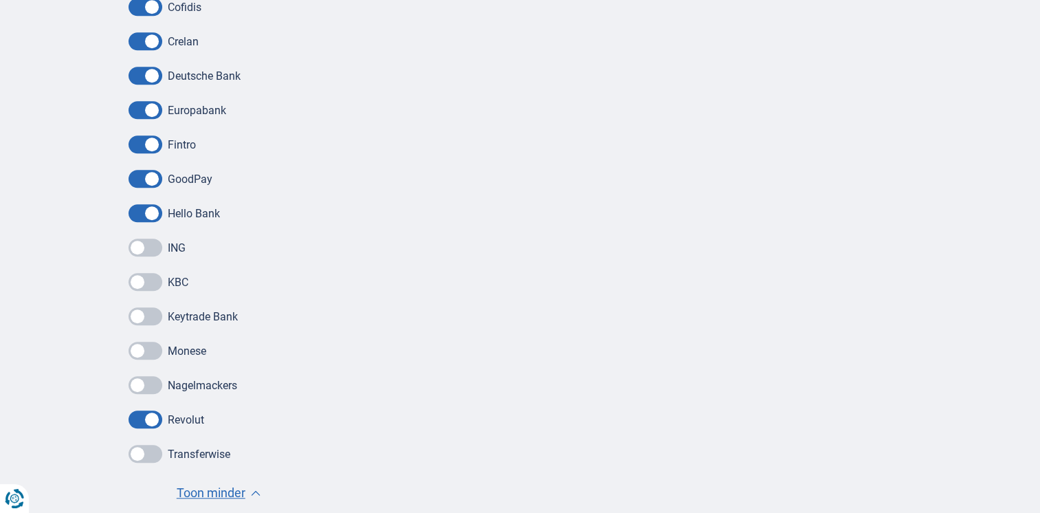
click at [0, 0] on input "checkbox" at bounding box center [0, 0] width 0 height 0
click at [140, 177] on span at bounding box center [146, 179] width 34 height 18
click at [0, 0] on input "checkbox" at bounding box center [0, 0] width 0 height 0
click at [149, 148] on span at bounding box center [146, 144] width 34 height 18
click at [0, 0] on input "checkbox" at bounding box center [0, 0] width 0 height 0
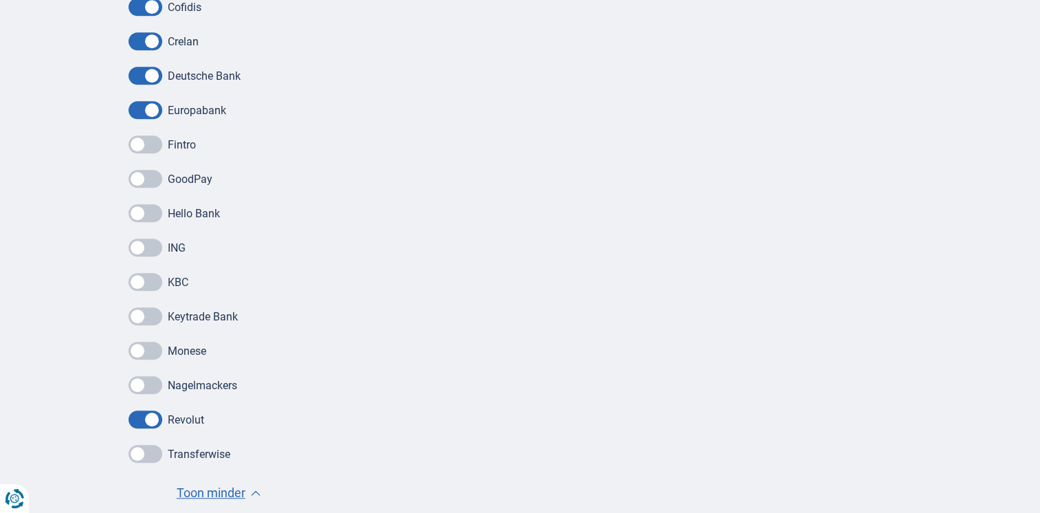
click at [140, 106] on span at bounding box center [146, 110] width 34 height 18
click at [0, 0] on input "checkbox" at bounding box center [0, 0] width 0 height 0
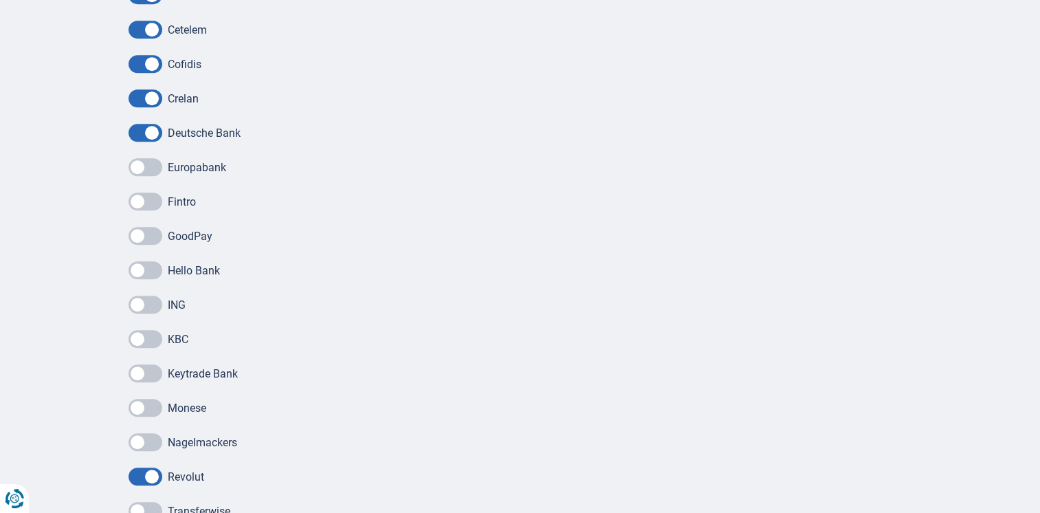
scroll to position [825, 0]
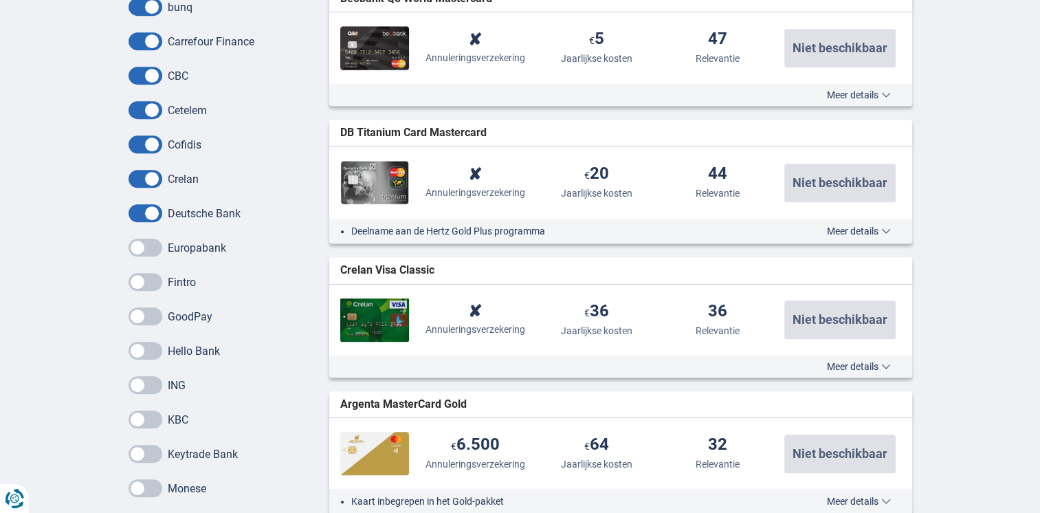
click at [140, 217] on span at bounding box center [146, 213] width 34 height 18
click at [0, 0] on input "checkbox" at bounding box center [0, 0] width 0 height 0
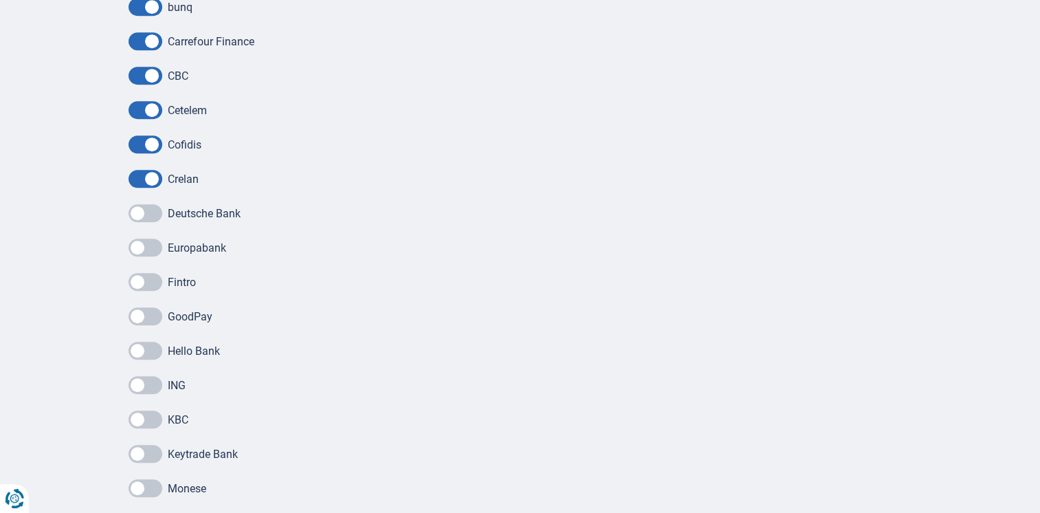
click at [134, 181] on span at bounding box center [146, 179] width 34 height 18
click at [0, 0] on input "checkbox" at bounding box center [0, 0] width 0 height 0
click at [140, 150] on span at bounding box center [146, 144] width 34 height 18
click at [0, 0] on input "checkbox" at bounding box center [0, 0] width 0 height 0
click at [146, 113] on span at bounding box center [146, 110] width 34 height 18
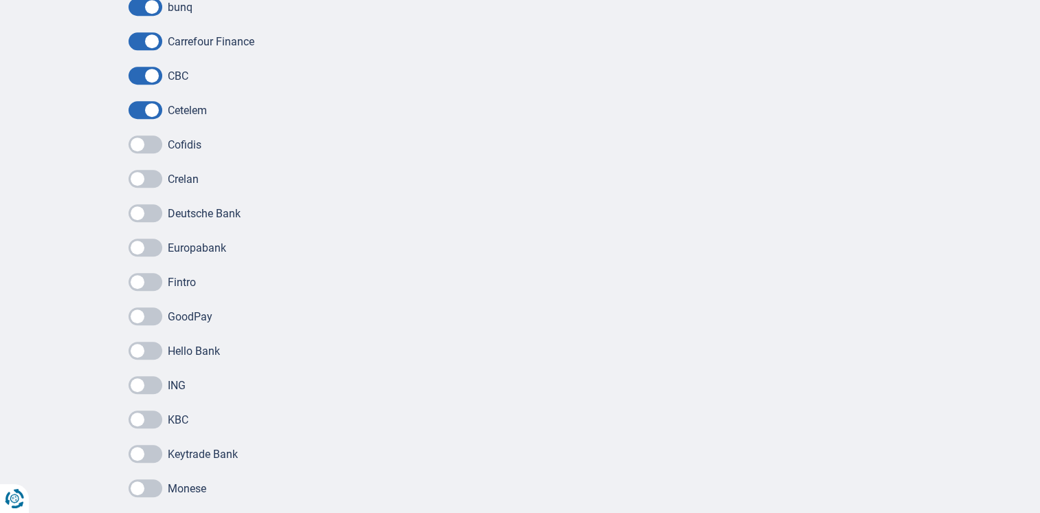
click at [0, 0] on input "checkbox" at bounding box center [0, 0] width 0 height 0
click at [143, 72] on span at bounding box center [146, 76] width 34 height 18
click at [0, 0] on input "checkbox" at bounding box center [0, 0] width 0 height 0
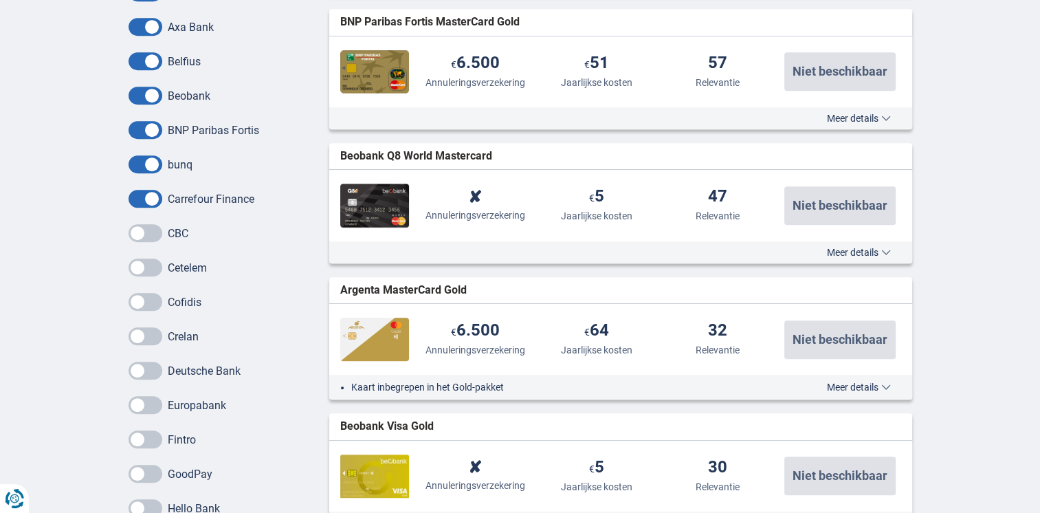
scroll to position [550, 0]
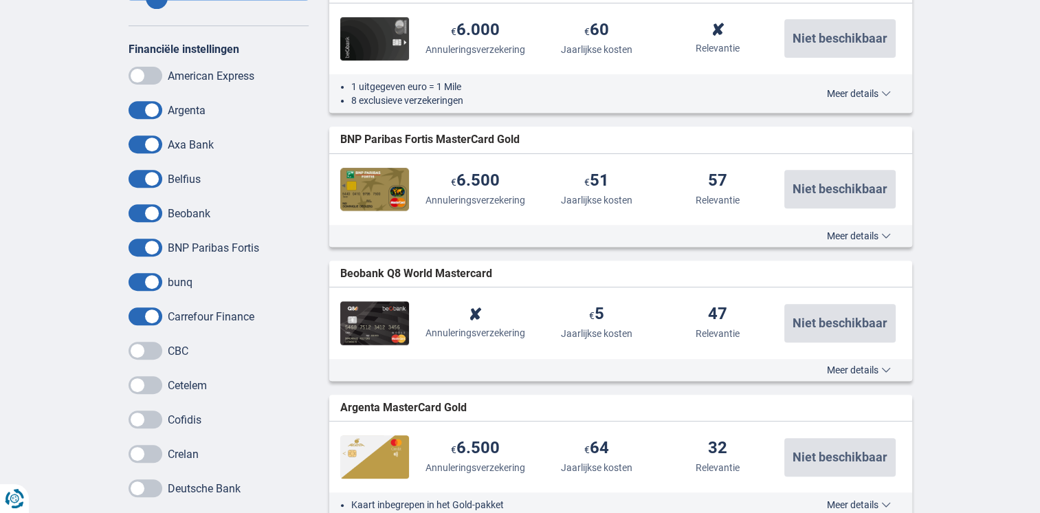
click at [140, 312] on span at bounding box center [146, 316] width 34 height 18
click at [0, 0] on input "checkbox" at bounding box center [0, 0] width 0 height 0
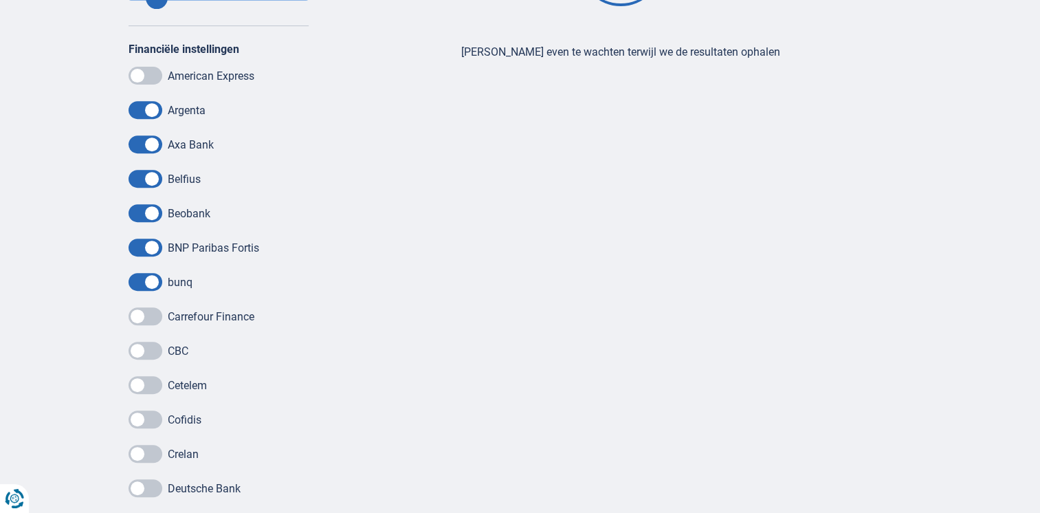
click at [138, 282] on span at bounding box center [146, 282] width 34 height 18
click at [0, 0] on input "checkbox" at bounding box center [0, 0] width 0 height 0
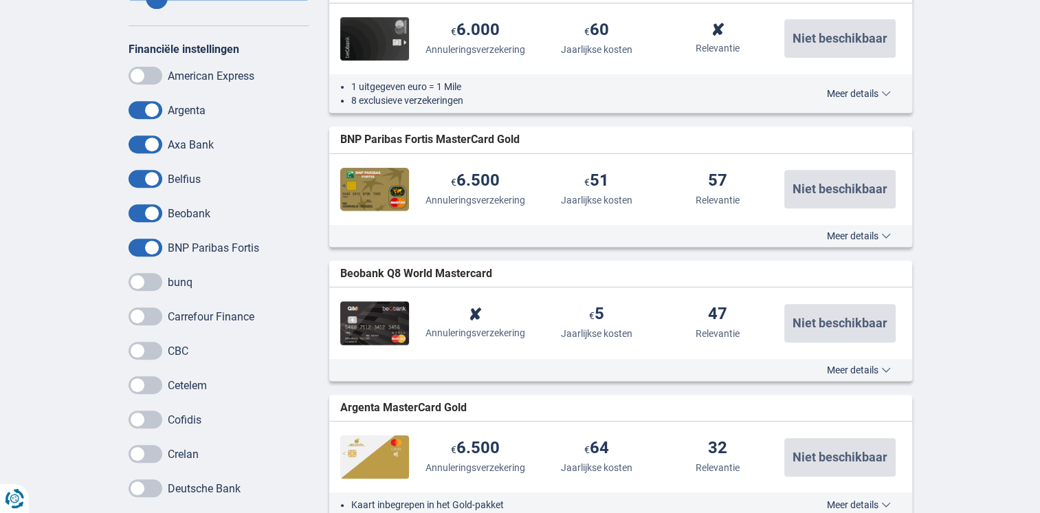
click at [144, 252] on span at bounding box center [146, 248] width 34 height 18
click at [0, 0] on input "checkbox" at bounding box center [0, 0] width 0 height 0
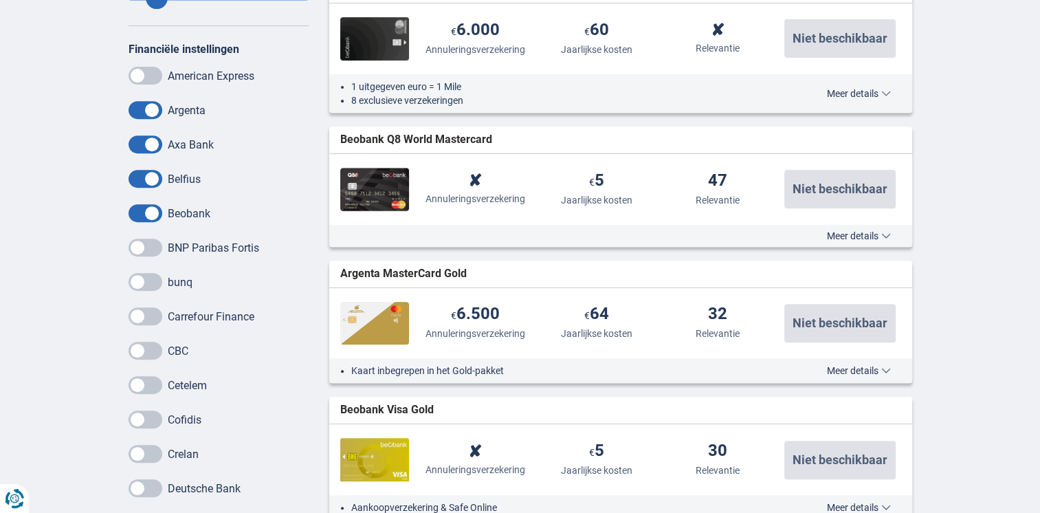
click at [141, 215] on span at bounding box center [146, 213] width 34 height 18
click at [0, 0] on input "checkbox" at bounding box center [0, 0] width 0 height 0
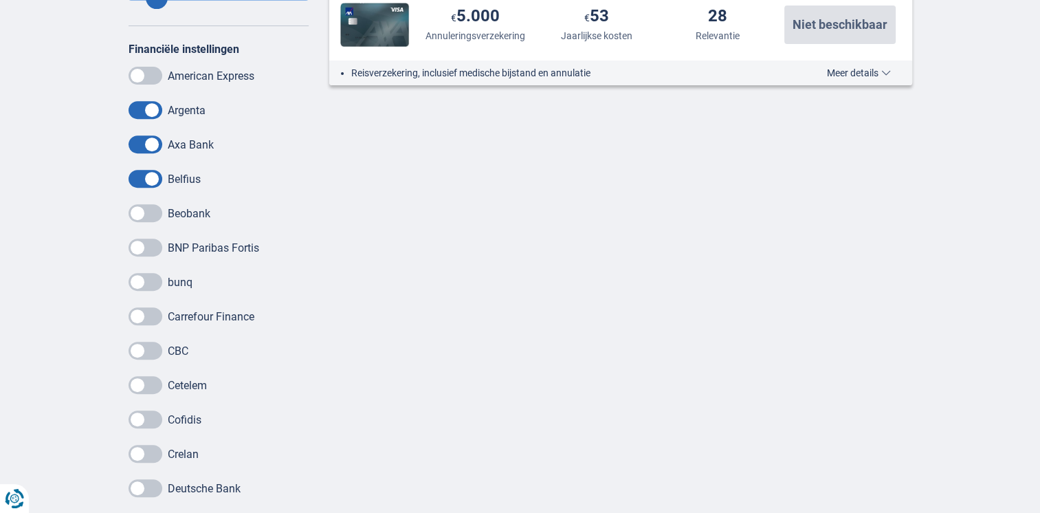
click at [143, 181] on span at bounding box center [146, 179] width 34 height 18
click at [0, 0] on input "checkbox" at bounding box center [0, 0] width 0 height 0
click at [141, 146] on span at bounding box center [146, 144] width 34 height 18
click at [0, 0] on input "checkbox" at bounding box center [0, 0] width 0 height 0
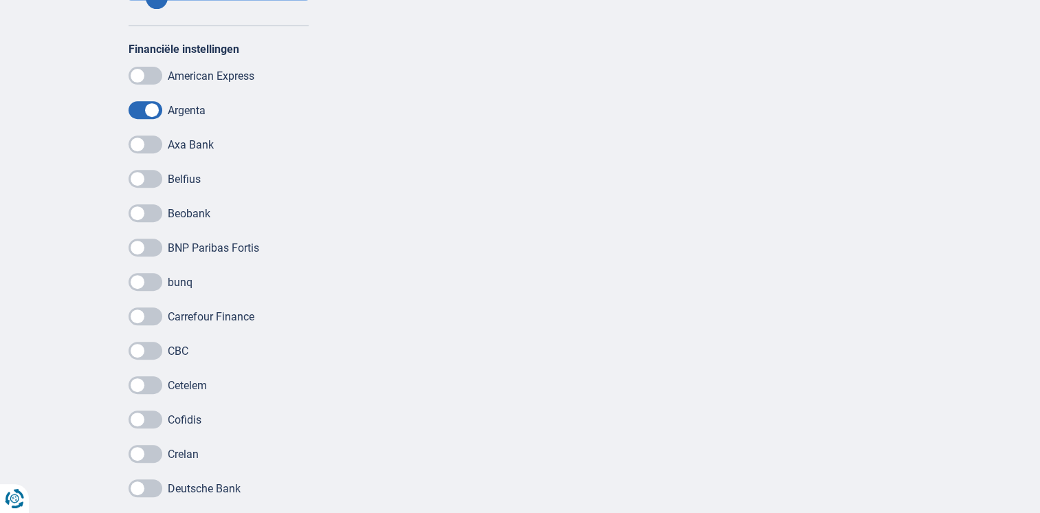
click at [138, 116] on span at bounding box center [146, 110] width 34 height 18
click at [0, 0] on input "checkbox" at bounding box center [0, 0] width 0 height 0
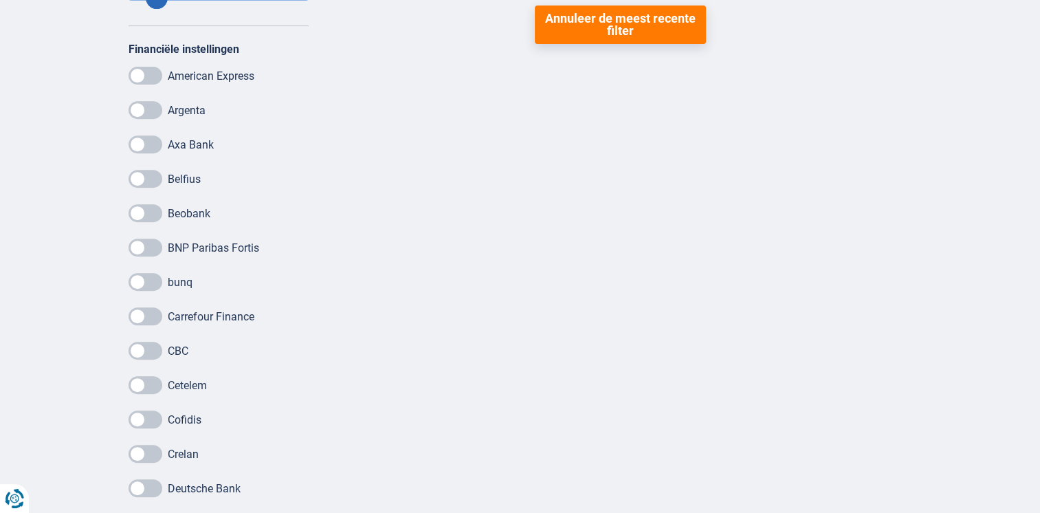
click at [149, 150] on span at bounding box center [146, 144] width 34 height 18
click at [0, 0] on input "checkbox" at bounding box center [0, 0] width 0 height 0
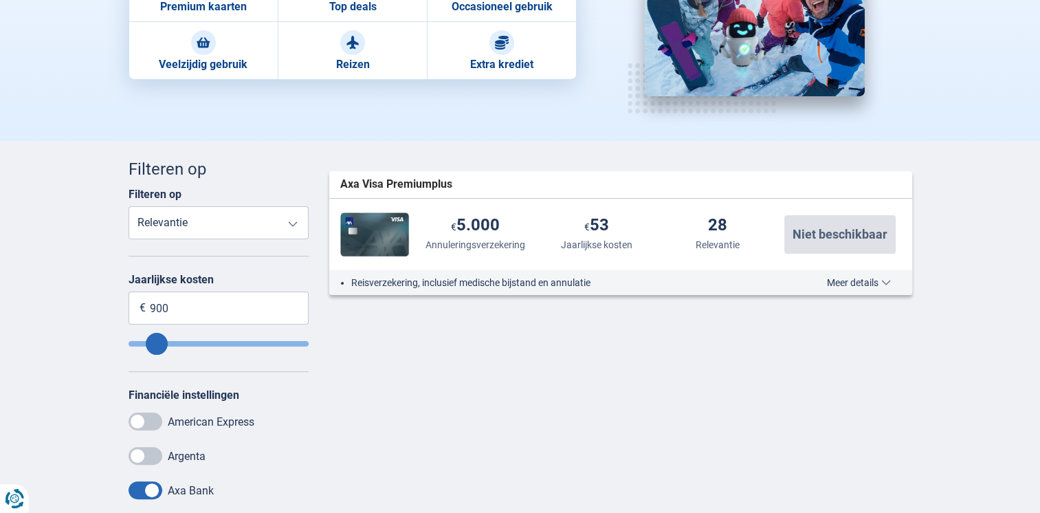
scroll to position [206, 0]
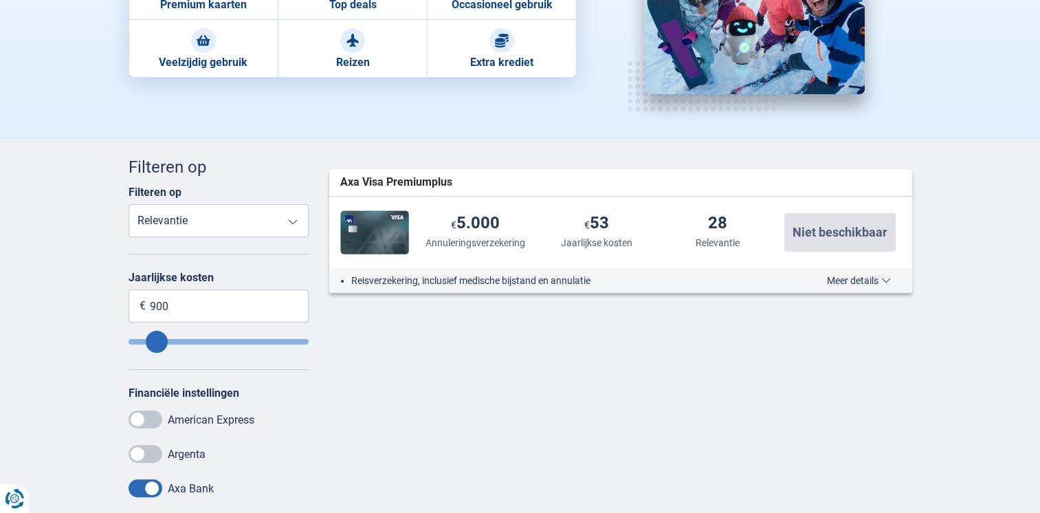
click at [146, 491] on span at bounding box center [146, 488] width 34 height 18
click at [0, 0] on input "checkbox" at bounding box center [0, 0] width 0 height 0
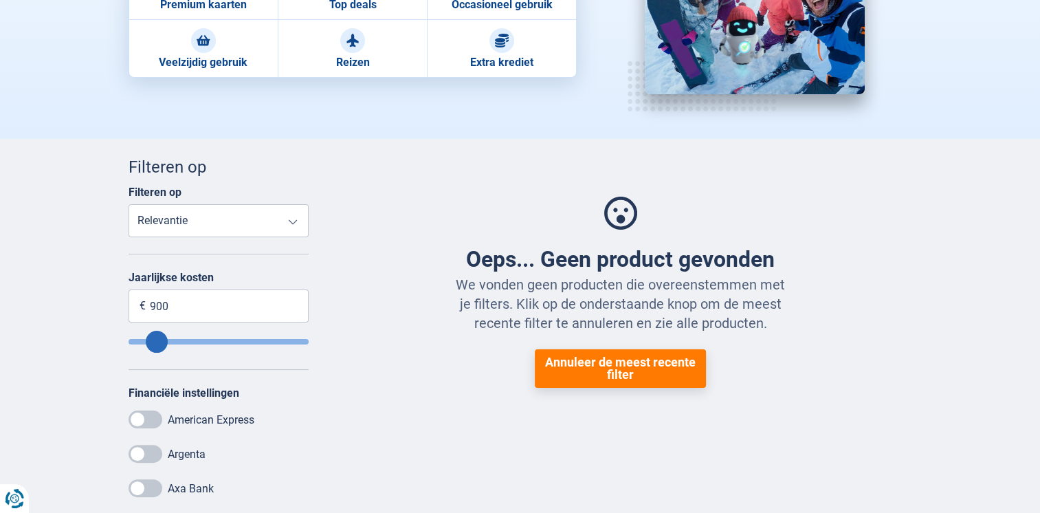
click at [150, 422] on span at bounding box center [146, 420] width 34 height 18
click at [0, 0] on input "checkbox" at bounding box center [0, 0] width 0 height 0
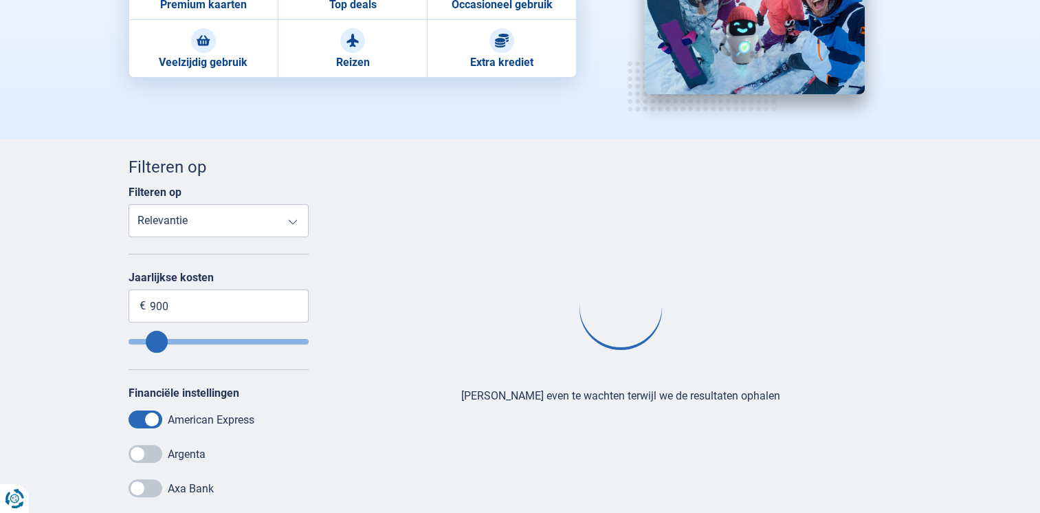
click at [154, 450] on span at bounding box center [146, 454] width 34 height 18
click at [0, 0] on input "checkbox" at bounding box center [0, 0] width 0 height 0
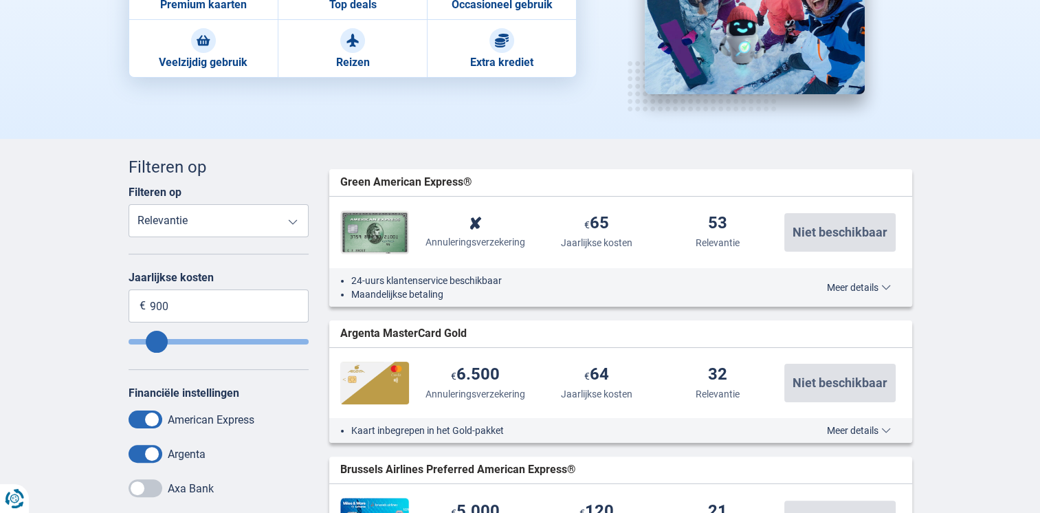
click at [157, 485] on span at bounding box center [146, 488] width 34 height 18
click at [0, 0] on input "checkbox" at bounding box center [0, 0] width 0 height 0
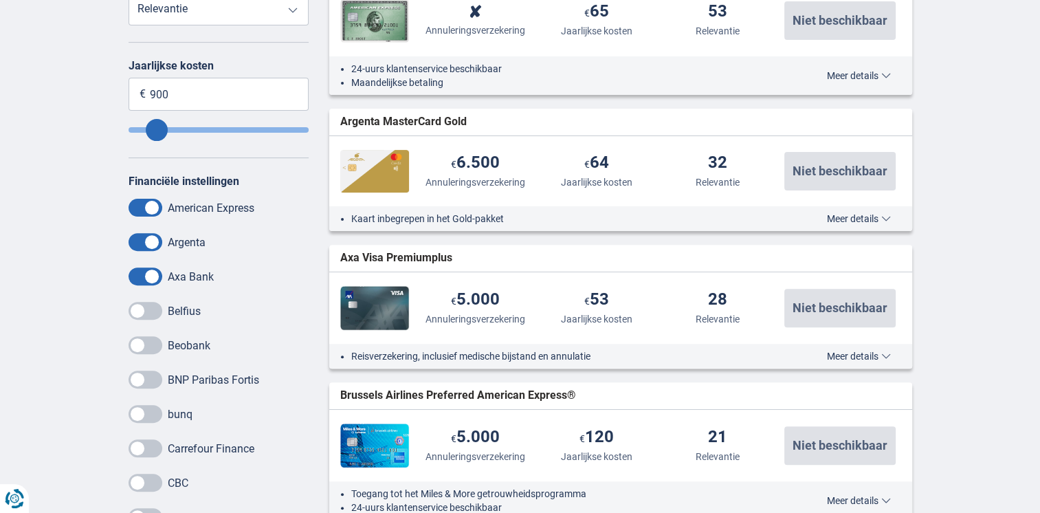
scroll to position [481, 0]
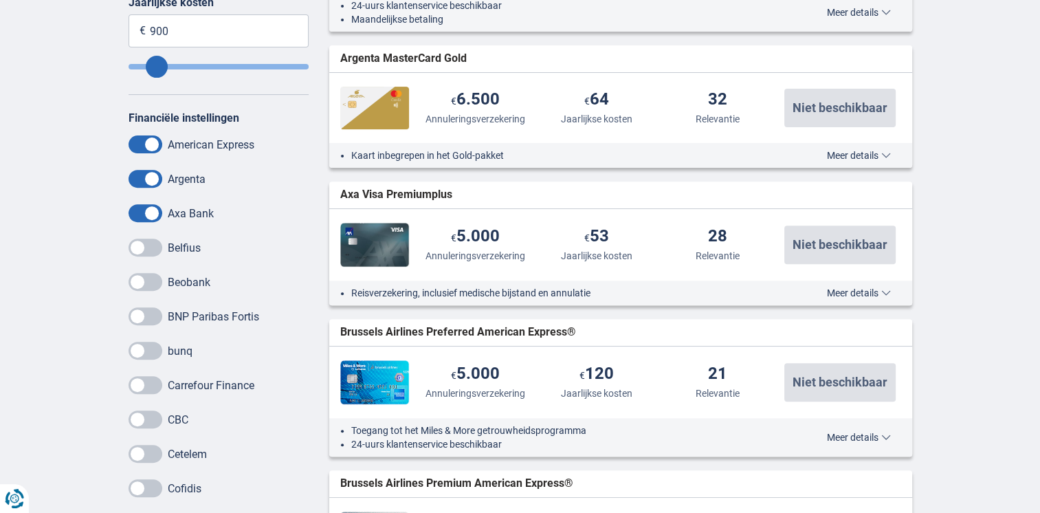
click at [149, 242] on span at bounding box center [146, 248] width 34 height 18
click at [0, 0] on input "checkbox" at bounding box center [0, 0] width 0 height 0
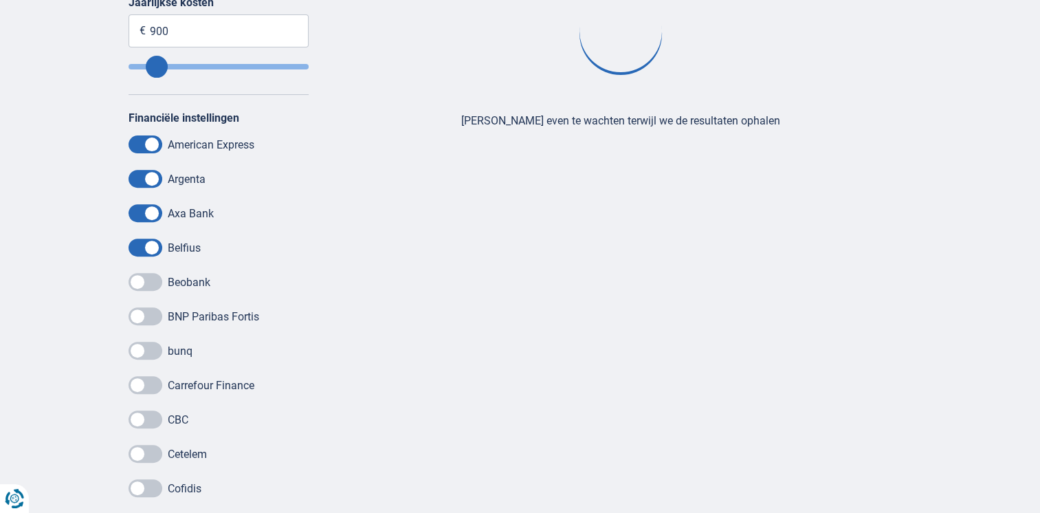
click at [160, 274] on label at bounding box center [146, 282] width 34 height 18
click at [0, 0] on input "checkbox" at bounding box center [0, 0] width 0 height 0
click at [157, 285] on span at bounding box center [146, 282] width 34 height 18
click at [0, 0] on input "checkbox" at bounding box center [0, 0] width 0 height 0
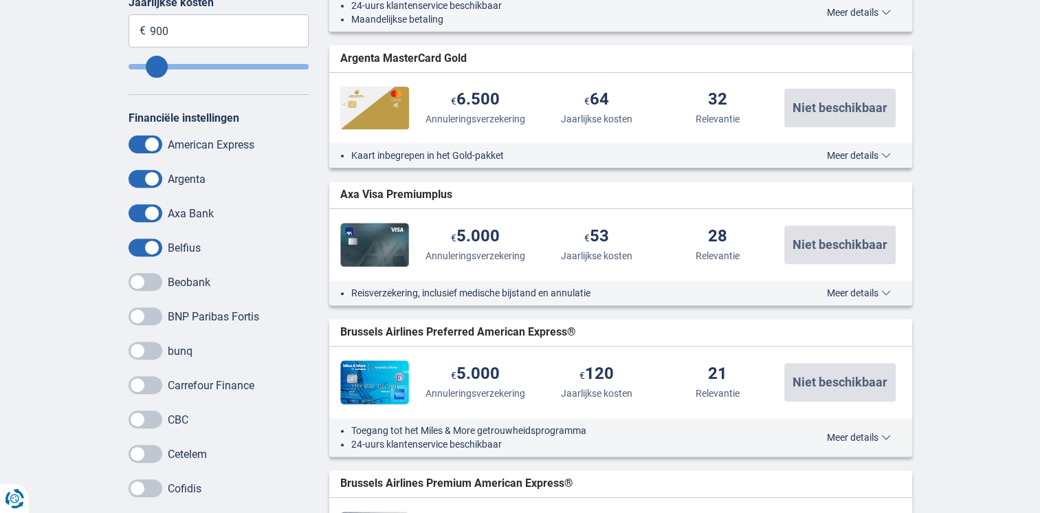
drag, startPoint x: 155, startPoint y: 283, endPoint x: 156, endPoint y: 291, distance: 8.3
click at [156, 283] on span at bounding box center [146, 282] width 34 height 18
click at [0, 0] on input "checkbox" at bounding box center [0, 0] width 0 height 0
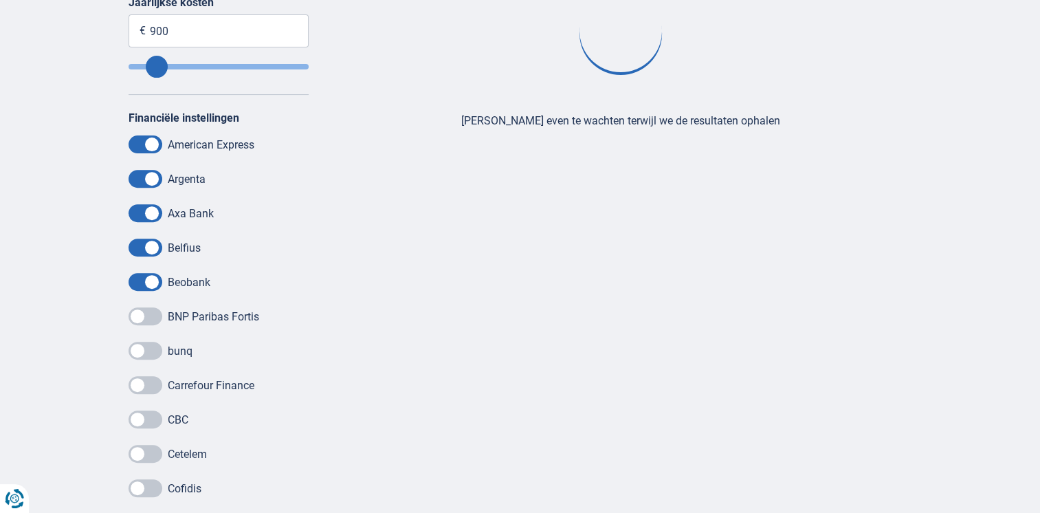
click at [156, 315] on span at bounding box center [146, 316] width 34 height 18
click at [0, 0] on input "checkbox" at bounding box center [0, 0] width 0 height 0
click at [154, 353] on span at bounding box center [146, 351] width 34 height 18
click at [0, 0] on input "checkbox" at bounding box center [0, 0] width 0 height 0
click at [153, 389] on span at bounding box center [146, 385] width 34 height 18
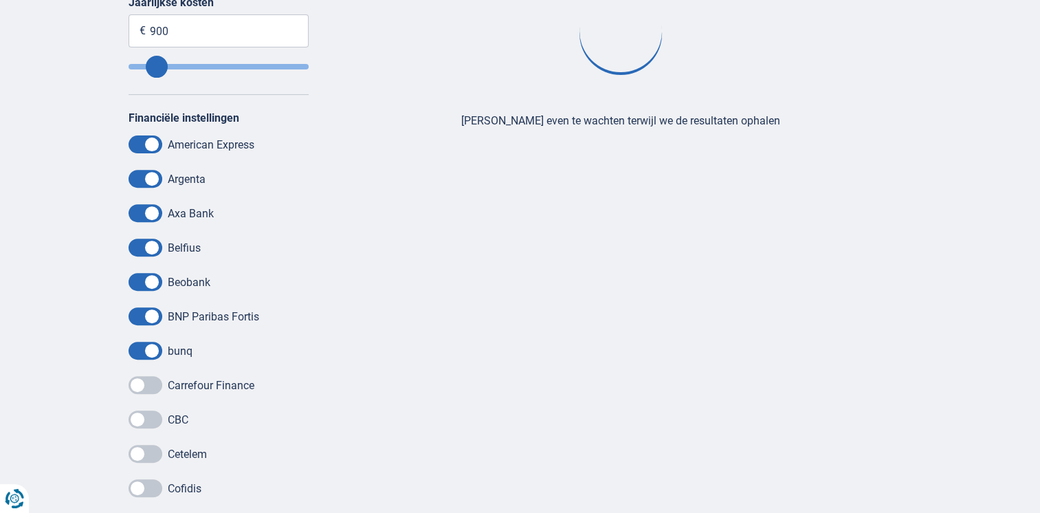
click at [0, 0] on input "checkbox" at bounding box center [0, 0] width 0 height 0
click at [153, 425] on span at bounding box center [146, 420] width 34 height 18
click at [0, 0] on input "checkbox" at bounding box center [0, 0] width 0 height 0
click at [153, 450] on span at bounding box center [146, 454] width 34 height 18
click at [0, 0] on input "checkbox" at bounding box center [0, 0] width 0 height 0
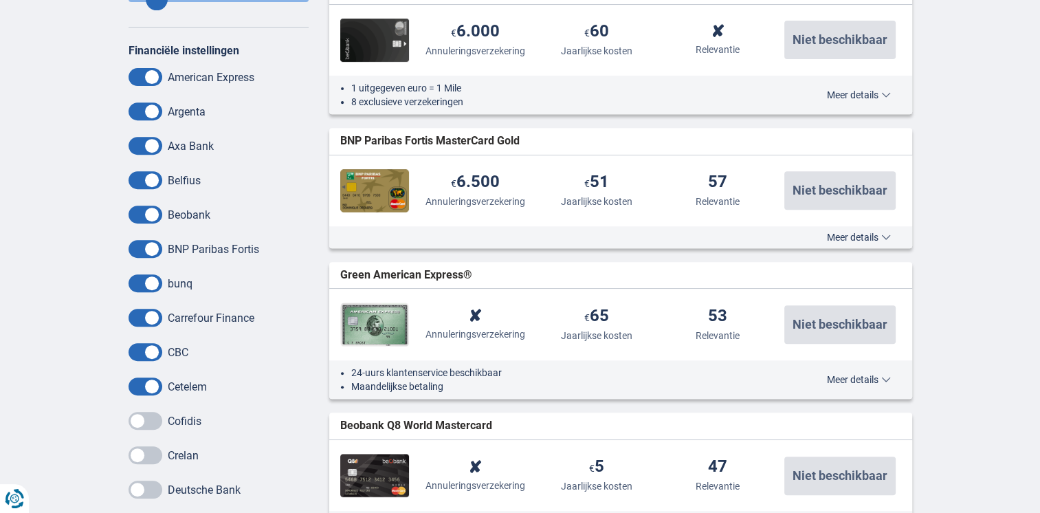
scroll to position [688, 0]
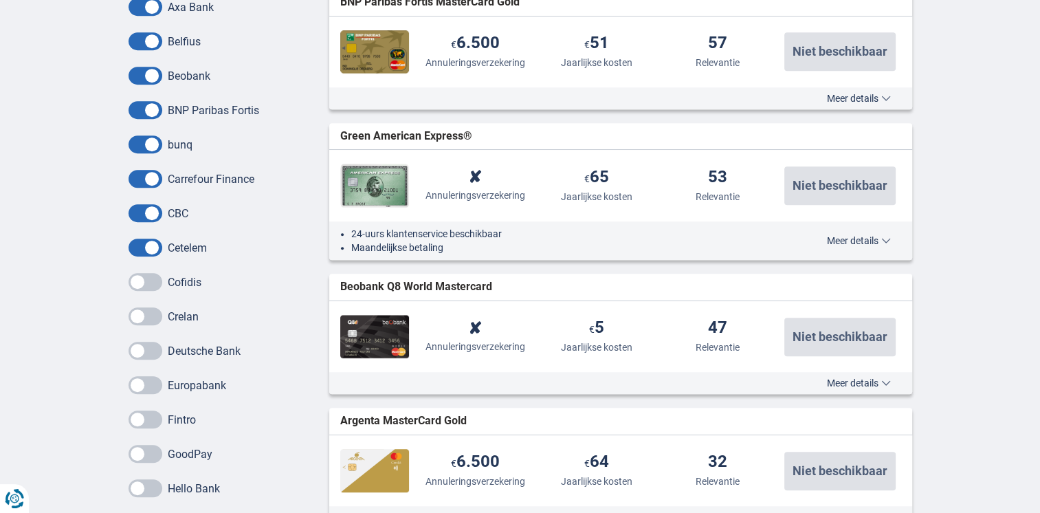
drag, startPoint x: 151, startPoint y: 353, endPoint x: 157, endPoint y: 338, distance: 17.2
click at [151, 353] on span at bounding box center [146, 351] width 34 height 18
click at [0, 0] on input "checkbox" at bounding box center [0, 0] width 0 height 0
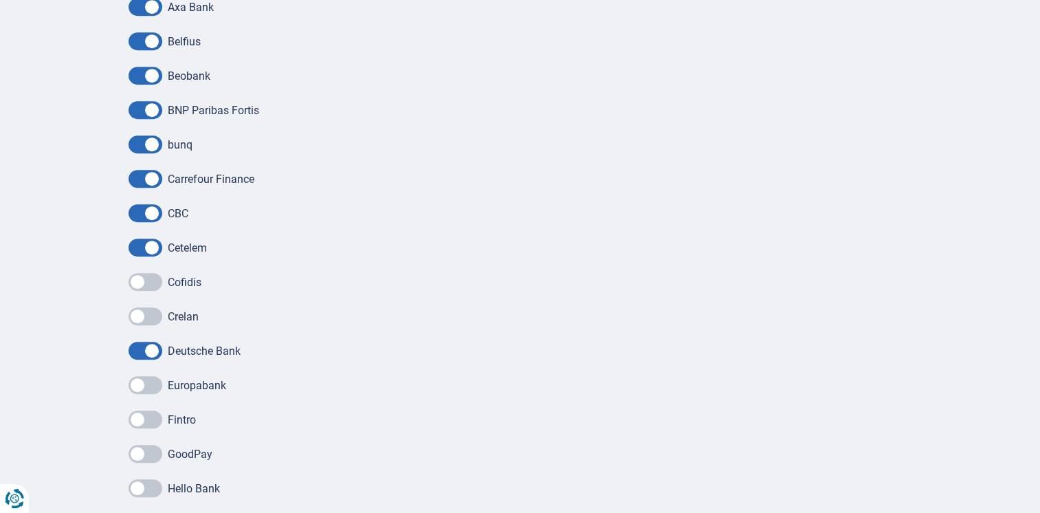
click at [160, 318] on span at bounding box center [146, 316] width 34 height 18
click at [0, 0] on input "checkbox" at bounding box center [0, 0] width 0 height 0
click at [160, 279] on span at bounding box center [146, 282] width 34 height 18
click at [0, 0] on input "checkbox" at bounding box center [0, 0] width 0 height 0
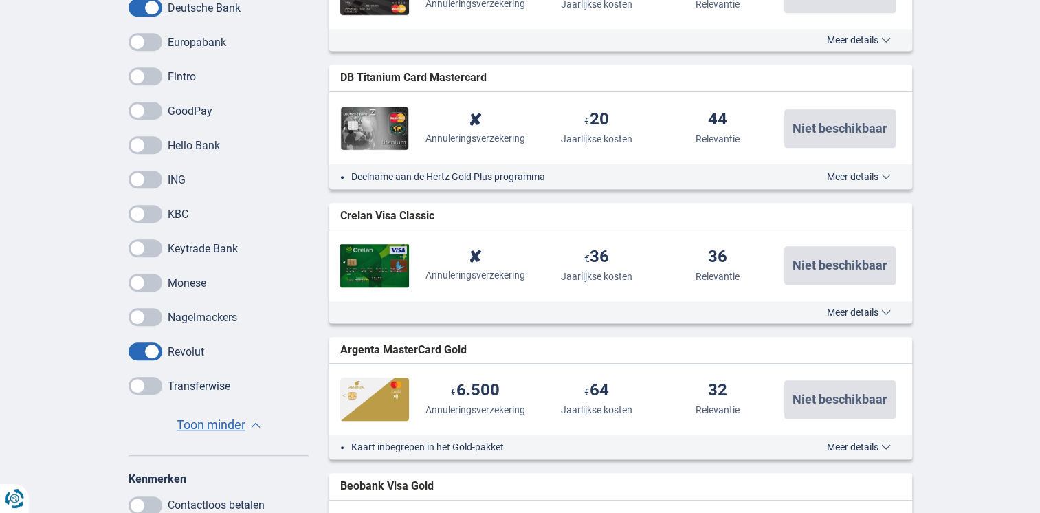
scroll to position [1032, 0]
click at [155, 386] on span at bounding box center [146, 385] width 34 height 18
click at [0, 0] on input "checkbox" at bounding box center [0, 0] width 0 height 0
click at [160, 316] on span at bounding box center [146, 316] width 34 height 18
click at [0, 0] on input "checkbox" at bounding box center [0, 0] width 0 height 0
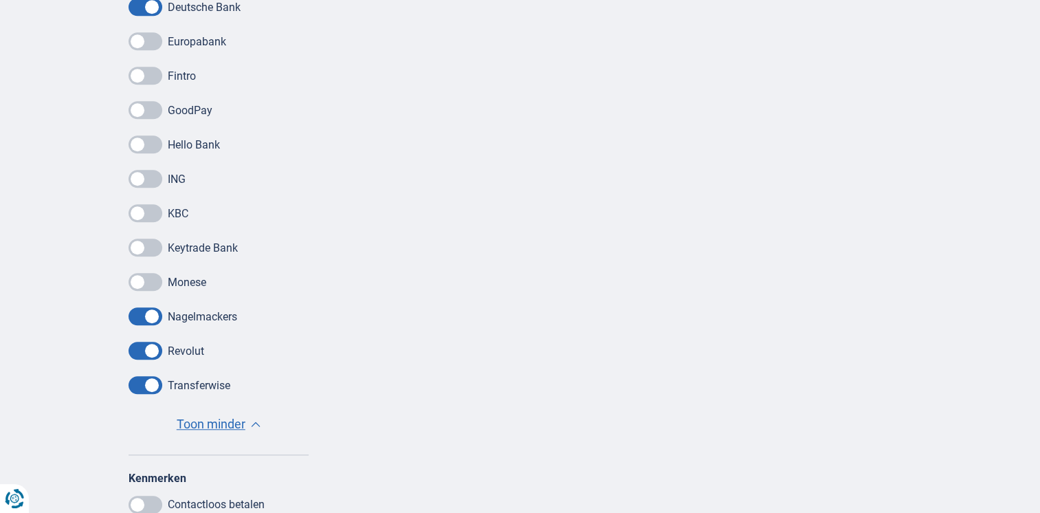
click at [159, 290] on label at bounding box center [146, 282] width 34 height 18
click at [0, 0] on input "checkbox" at bounding box center [0, 0] width 0 height 0
click at [153, 279] on span at bounding box center [146, 282] width 34 height 18
click at [0, 0] on input "checkbox" at bounding box center [0, 0] width 0 height 0
click at [158, 277] on span at bounding box center [146, 282] width 34 height 18
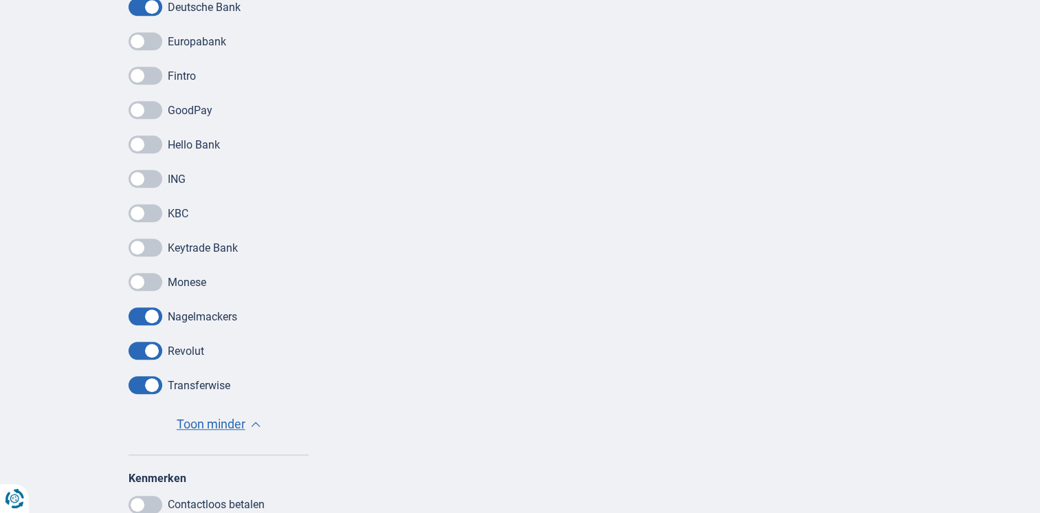
click at [0, 0] on input "checkbox" at bounding box center [0, 0] width 0 height 0
click at [157, 250] on span at bounding box center [146, 248] width 34 height 18
click at [0, 0] on input "checkbox" at bounding box center [0, 0] width 0 height 0
click at [158, 218] on span at bounding box center [146, 213] width 34 height 18
click at [0, 0] on input "checkbox" at bounding box center [0, 0] width 0 height 0
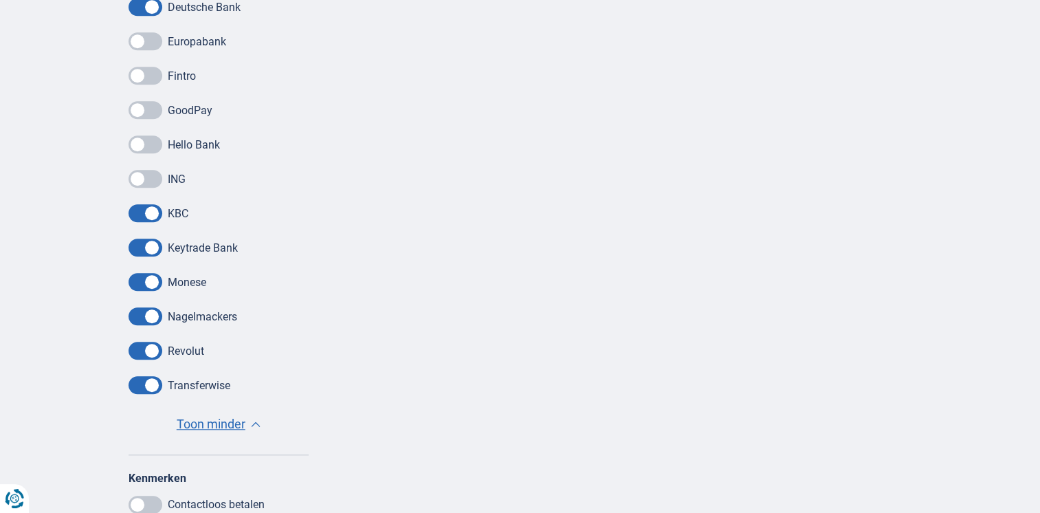
click at [157, 186] on span at bounding box center [146, 179] width 34 height 18
click at [0, 0] on input "checkbox" at bounding box center [0, 0] width 0 height 0
click at [151, 150] on span at bounding box center [146, 144] width 34 height 18
click at [0, 0] on input "checkbox" at bounding box center [0, 0] width 0 height 0
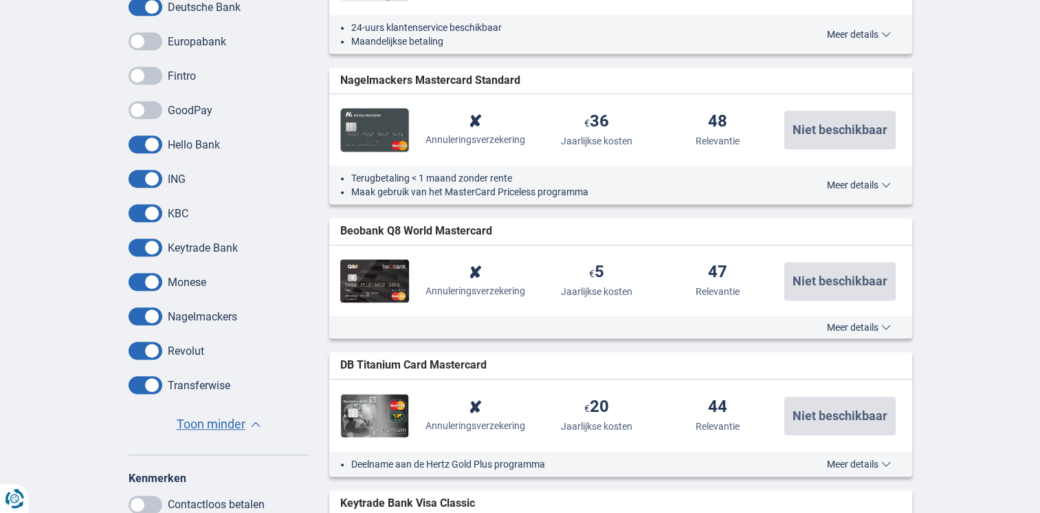
click at [156, 107] on span at bounding box center [146, 110] width 34 height 18
click at [0, 0] on input "checkbox" at bounding box center [0, 0] width 0 height 0
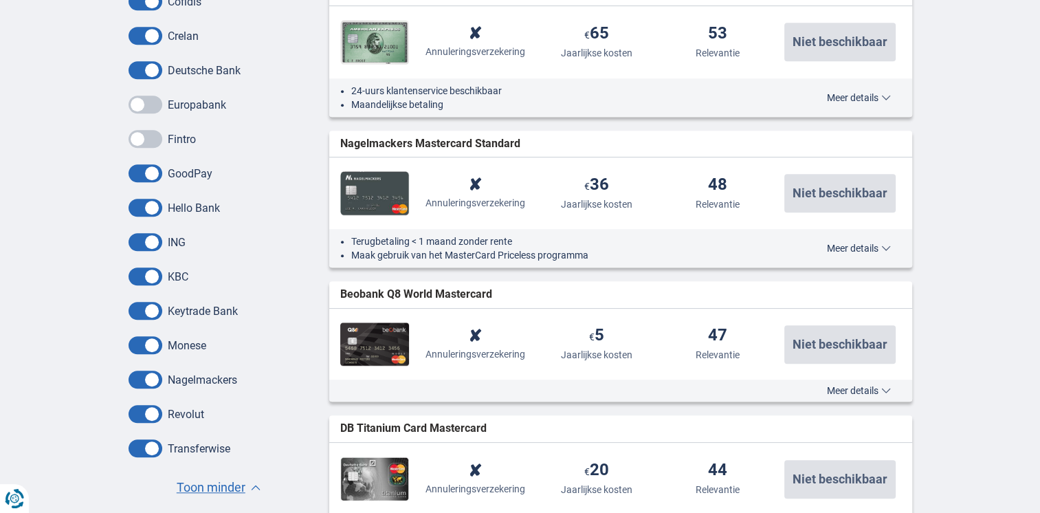
scroll to position [825, 0]
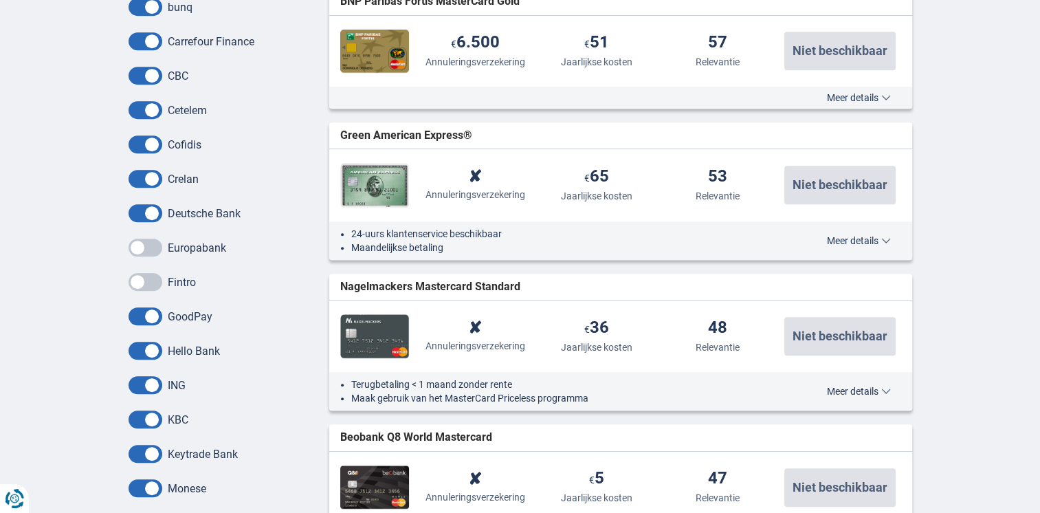
click at [155, 275] on span at bounding box center [146, 282] width 34 height 18
click at [0, 0] on input "checkbox" at bounding box center [0, 0] width 0 height 0
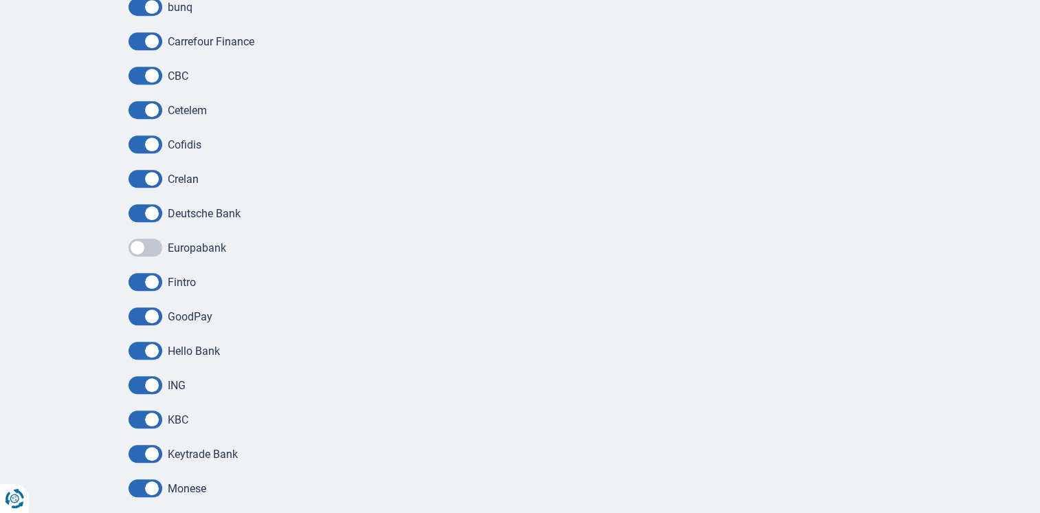
click at [158, 247] on span at bounding box center [146, 248] width 34 height 18
click at [0, 0] on input "checkbox" at bounding box center [0, 0] width 0 height 0
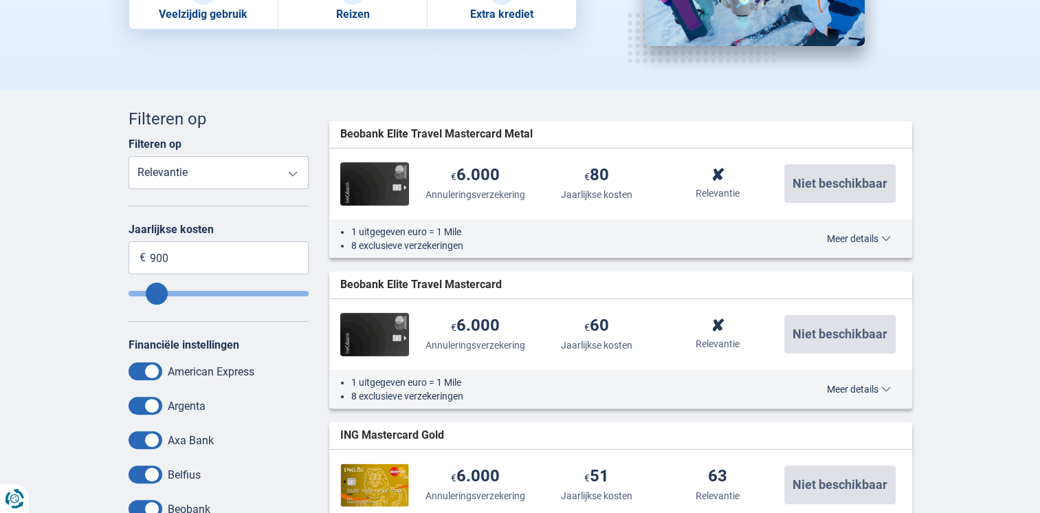
scroll to position [275, 0]
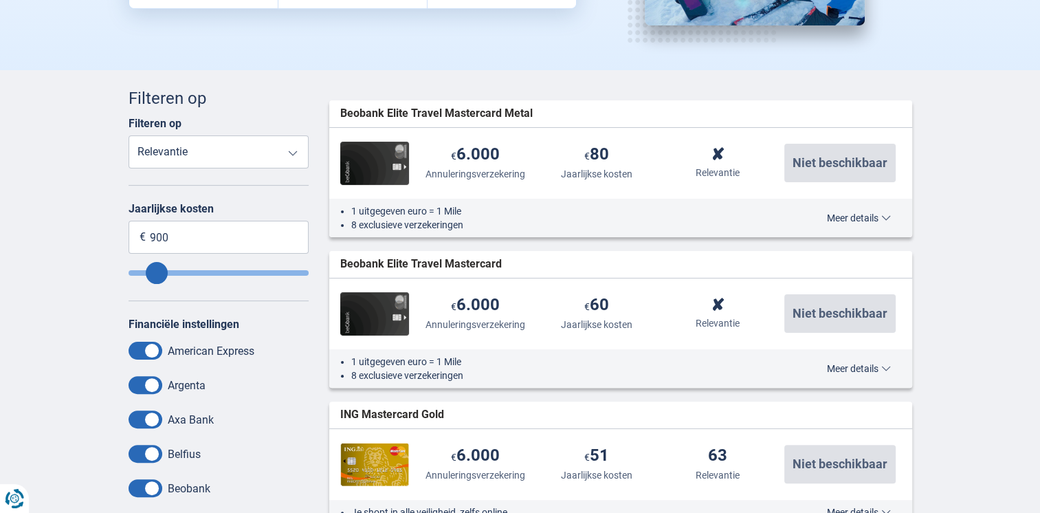
click at [876, 218] on span "Meer details" at bounding box center [859, 218] width 64 height 10
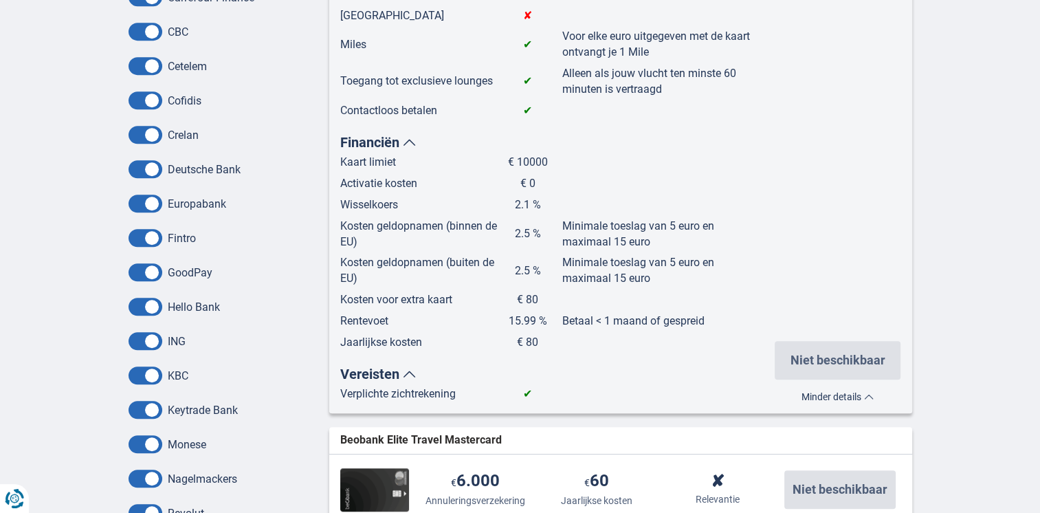
scroll to position [894, 0]
